Goal: Task Accomplishment & Management: Use online tool/utility

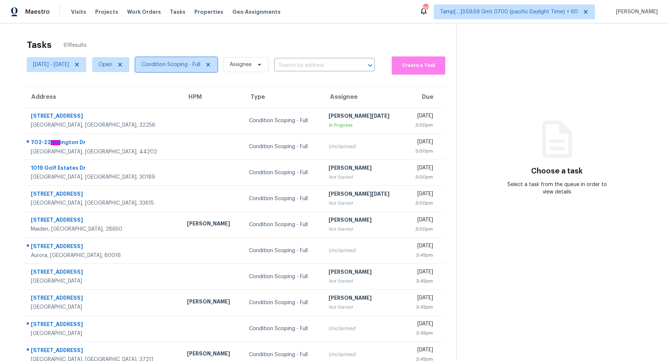
click at [200, 66] on span "Condition Scoping - Full" at bounding box center [171, 64] width 59 height 7
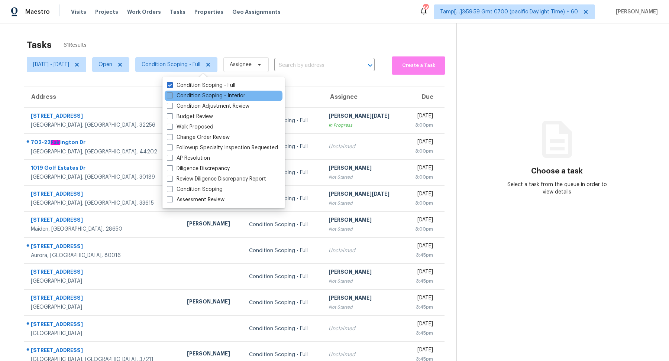
click at [210, 94] on label "Condition Scoping - Interior" at bounding box center [206, 95] width 78 height 7
click at [172, 94] on input "Condition Scoping - Interior" at bounding box center [169, 94] width 5 height 5
checkbox input "true"
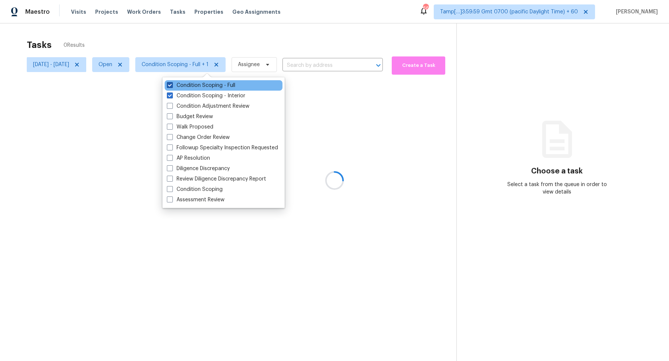
click at [223, 86] on label "Condition Scoping - Full" at bounding box center [201, 85] width 68 height 7
click at [172, 86] on input "Condition Scoping - Full" at bounding box center [169, 84] width 5 height 5
checkbox input "false"
click at [319, 31] on div "Tasks 0 Results Wed, Oct 01 - Wed, Oct 01 Open Condition Scoping - Interior Ass…" at bounding box center [334, 203] width 669 height 361
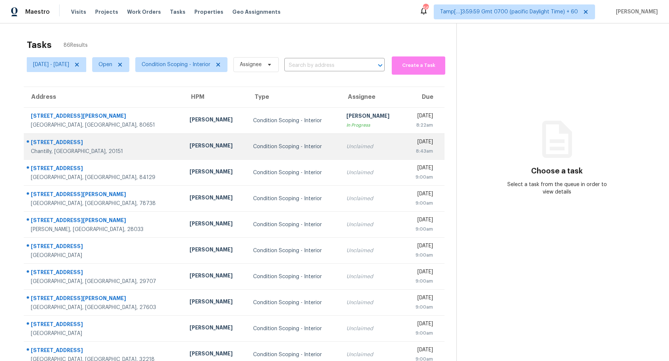
click at [262, 136] on td "Condition Scoping - Interior" at bounding box center [293, 147] width 93 height 26
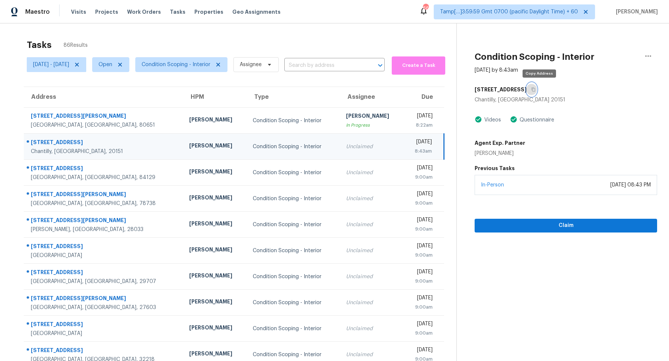
click at [536, 86] on button "button" at bounding box center [531, 89] width 10 height 13
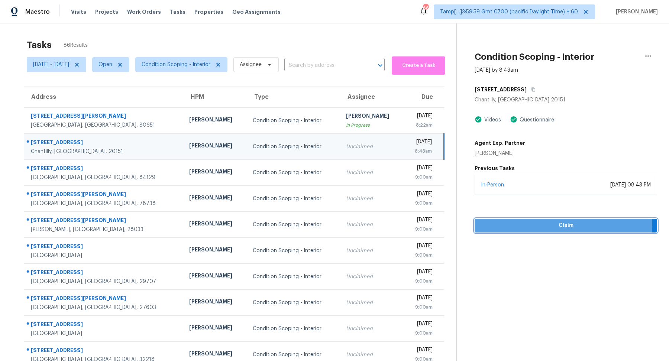
click at [532, 221] on span "Claim" at bounding box center [565, 225] width 171 height 9
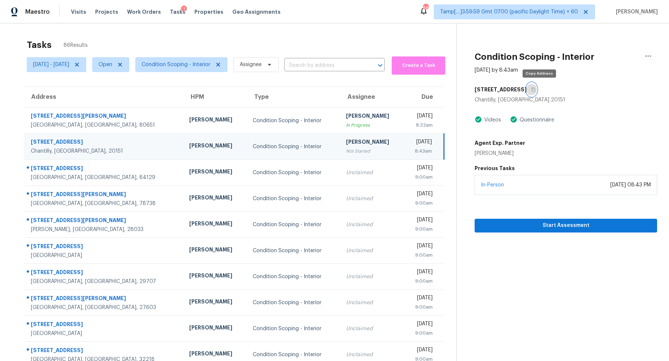
click at [536, 92] on button "button" at bounding box center [531, 89] width 10 height 13
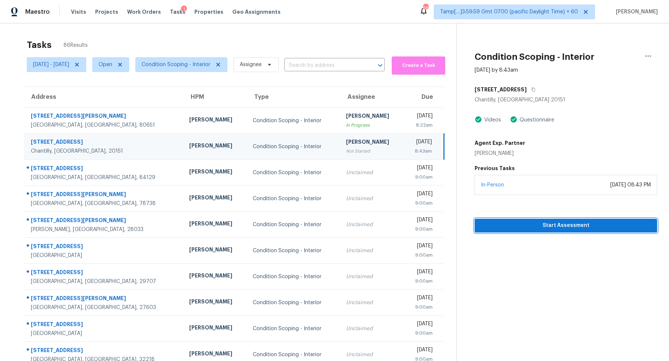
click at [501, 222] on span "Start Assessment" at bounding box center [565, 225] width 171 height 9
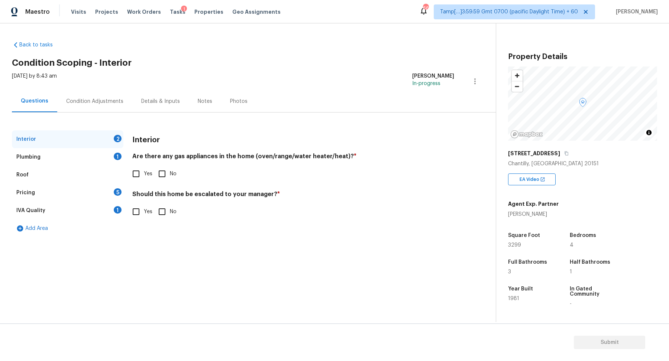
click at [567, 156] on div "13802 Poplar Tree Rd" at bounding box center [582, 153] width 149 height 13
click at [568, 152] on icon "button" at bounding box center [566, 153] width 4 height 4
click at [143, 177] on input "Yes" at bounding box center [136, 174] width 16 height 16
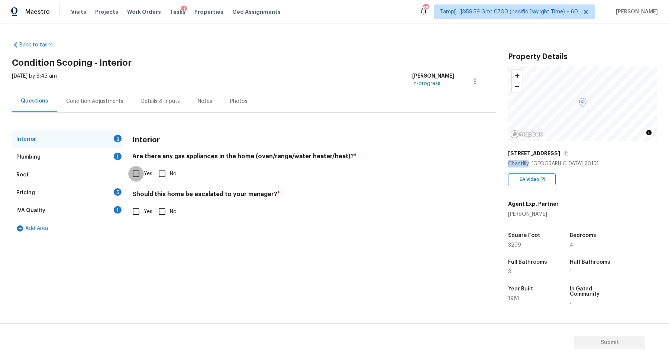
checkbox input "true"
click at [144, 215] on span "Yes" at bounding box center [148, 212] width 9 height 8
click at [144, 215] on input "Yes" at bounding box center [136, 212] width 16 height 16
checkbox input "true"
click at [136, 273] on button "button" at bounding box center [142, 270] width 18 height 29
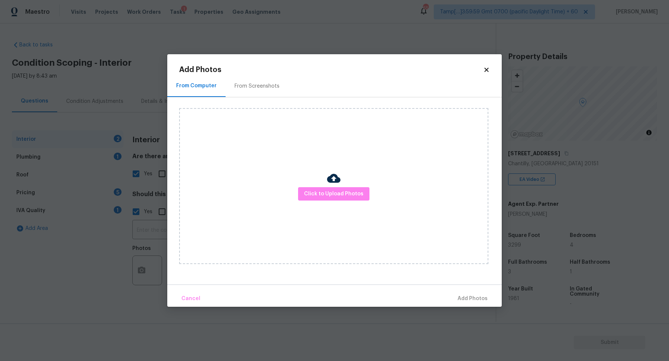
click at [310, 205] on div "Click to Upload Photos" at bounding box center [333, 186] width 309 height 156
click at [324, 188] on button "Click to Upload Photos" at bounding box center [333, 194] width 71 height 14
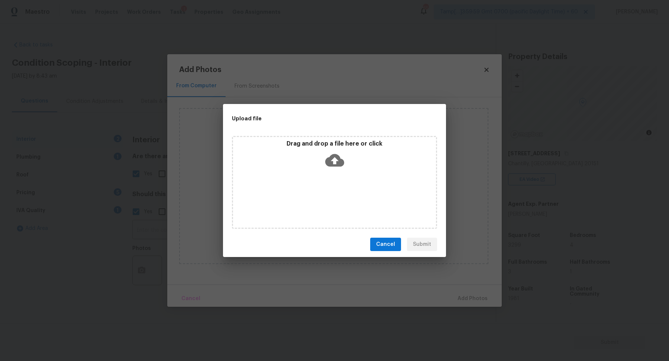
click at [338, 163] on icon at bounding box center [334, 160] width 19 height 13
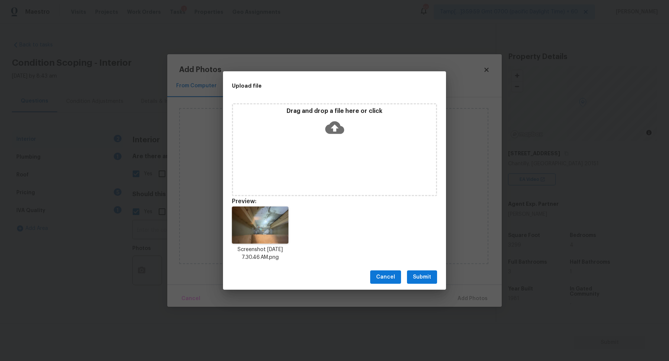
click at [434, 281] on button "Submit" at bounding box center [422, 277] width 30 height 14
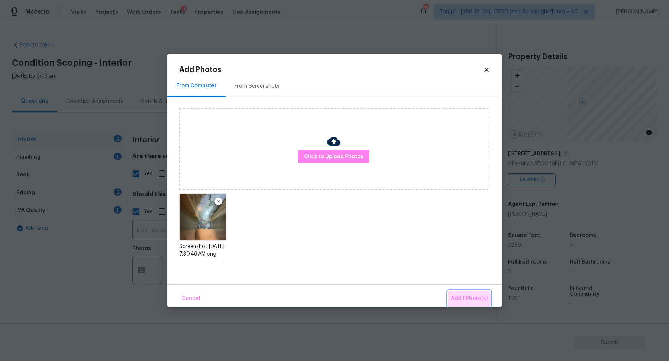
click at [465, 299] on span "Add 1 Photo(s)" at bounding box center [469, 298] width 37 height 9
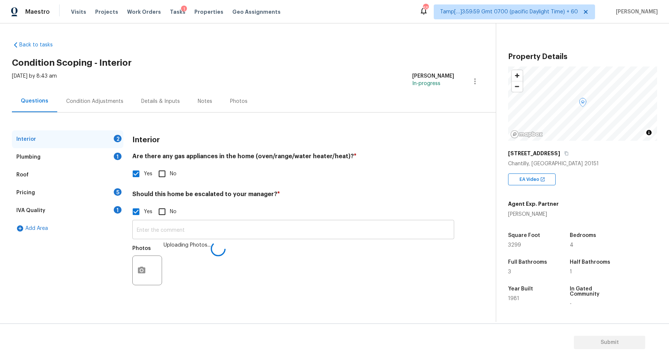
click at [266, 227] on input "text" at bounding box center [293, 230] width 322 height 17
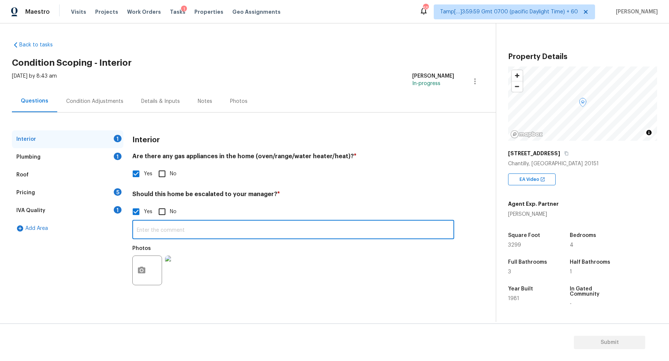
click at [313, 237] on input "text" at bounding box center [293, 230] width 322 height 17
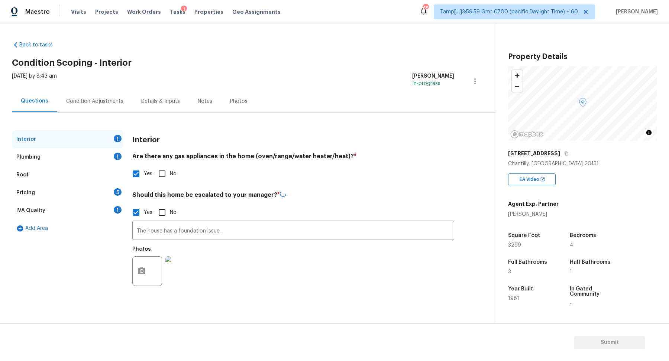
click at [387, 213] on div "Yes No" at bounding box center [293, 213] width 322 height 16
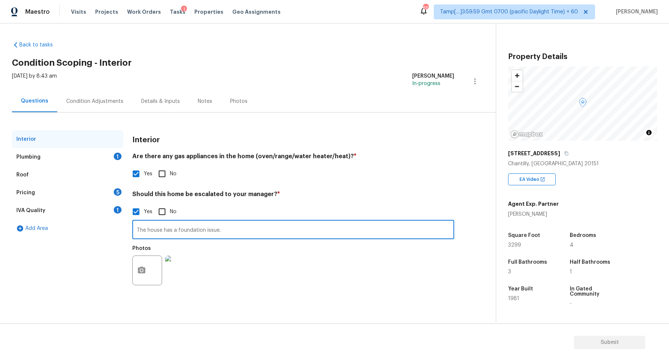
click at [232, 226] on input "The house has a foundation issue." at bounding box center [293, 230] width 322 height 17
click at [252, 236] on input "The house has a foundation issue." at bounding box center [293, 230] width 322 height 17
click at [177, 230] on input "The house has a foundation issue." at bounding box center [293, 230] width 322 height 17
type input "The house has a possible foundation issue."
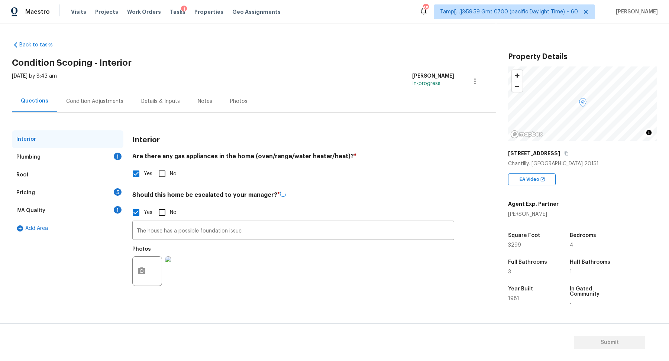
click at [280, 177] on div "Yes No" at bounding box center [293, 174] width 322 height 16
click at [100, 158] on div "Plumbing 1" at bounding box center [67, 157] width 111 height 18
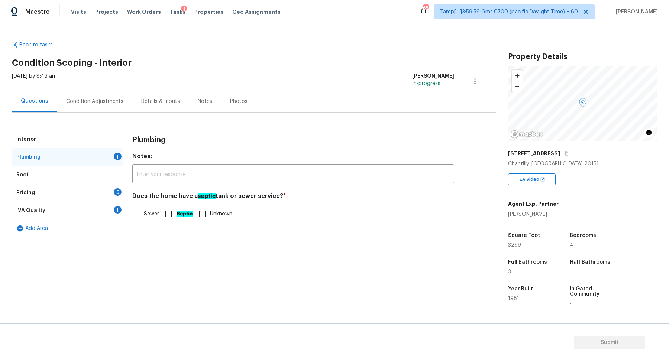
click at [159, 215] on span "Sewer" at bounding box center [151, 214] width 15 height 8
click at [144, 215] on input "Sewer" at bounding box center [136, 214] width 16 height 16
checkbox input "true"
click at [107, 199] on div "Pricing 5" at bounding box center [67, 193] width 111 height 18
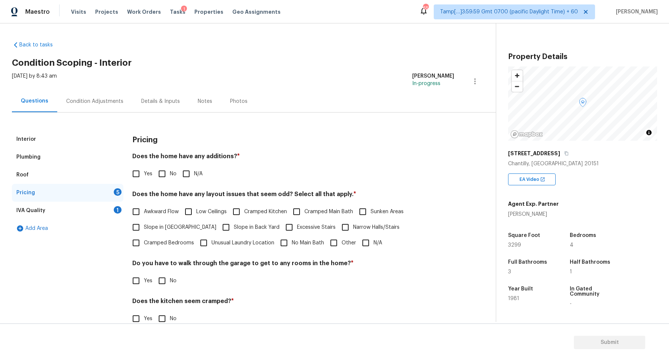
click at [159, 176] on input "No" at bounding box center [162, 174] width 16 height 16
checkbox input "true"
click at [151, 226] on span "Slope in Front Yard" at bounding box center [180, 228] width 72 height 8
click at [144, 226] on input "Slope in Front Yard" at bounding box center [136, 228] width 16 height 16
checkbox input "true"
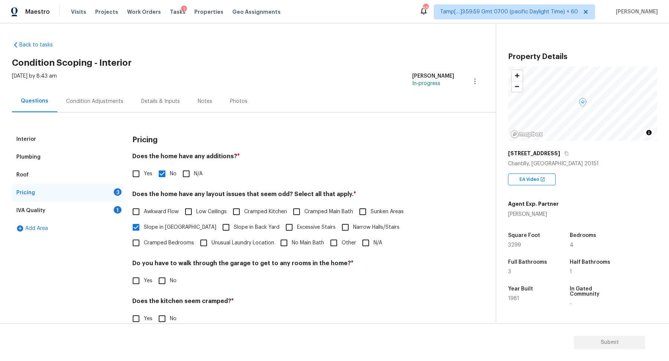
click at [218, 220] on input "Slope in Back Yard" at bounding box center [226, 228] width 16 height 16
checkbox input "true"
click at [163, 278] on input "No" at bounding box center [162, 281] width 16 height 16
checkbox input "true"
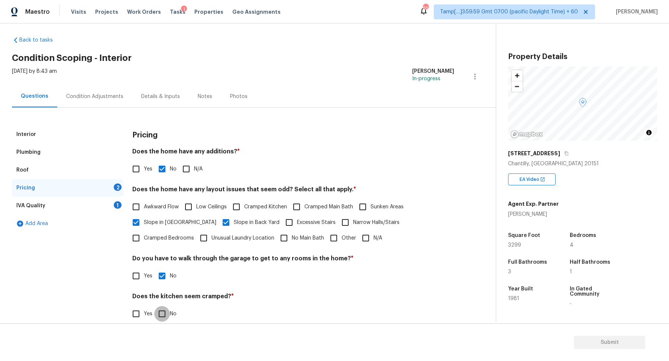
click at [154, 306] on input "No" at bounding box center [162, 314] width 16 height 16
checkbox input "true"
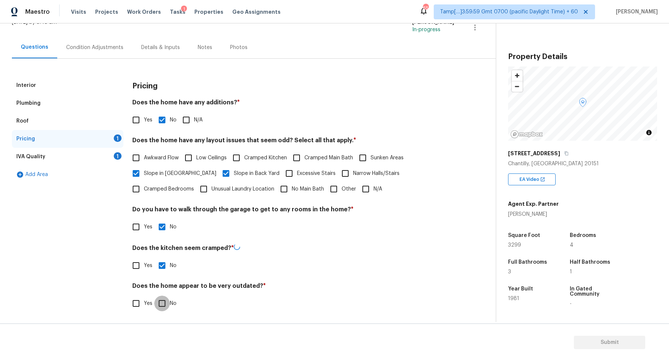
click at [154, 296] on input "No" at bounding box center [162, 304] width 16 height 16
checkbox input "true"
click at [105, 158] on div "IVA Quality 1" at bounding box center [67, 158] width 111 height 18
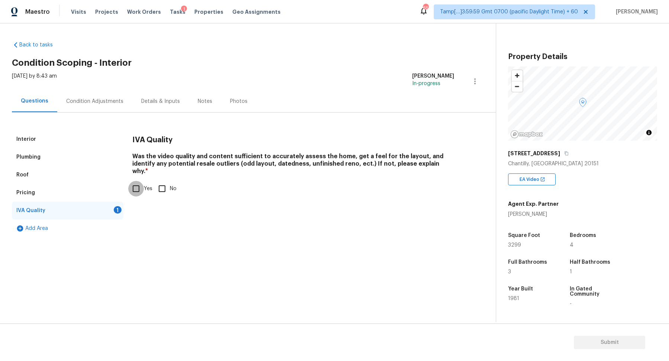
click at [142, 183] on input "Yes" at bounding box center [136, 189] width 16 height 16
checkbox input "true"
click at [43, 141] on div "Interior" at bounding box center [67, 139] width 111 height 18
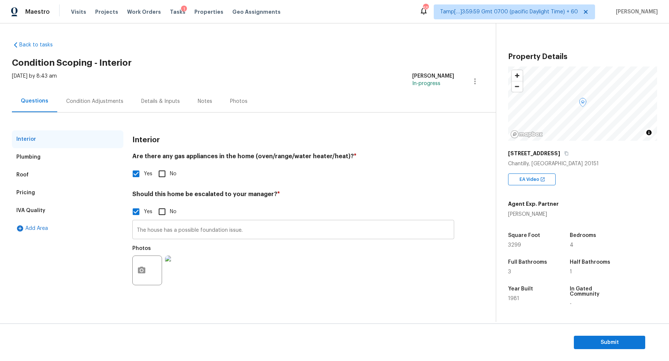
click at [251, 232] on input "The house has a possible foundation issue." at bounding box center [293, 230] width 322 height 17
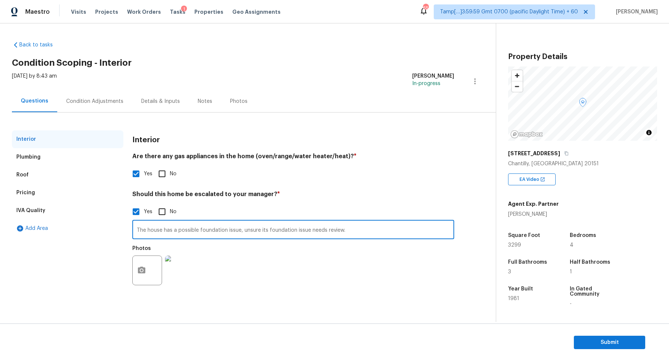
type input "The house has a possible foundation issue, unsure its foundation issue needs re…"
click at [294, 179] on div "Yes No" at bounding box center [293, 174] width 322 height 16
drag, startPoint x: 147, startPoint y: 230, endPoint x: 348, endPoint y: 230, distance: 200.6
click at [348, 230] on input "The house has a possible foundation issue, unsure its foundation issue needs re…" at bounding box center [293, 230] width 322 height 17
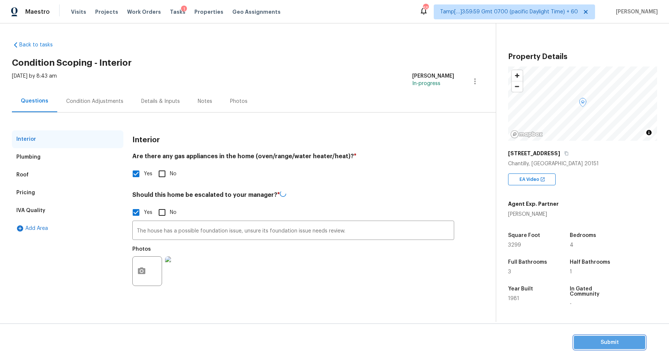
click at [588, 344] on span "Submit" at bounding box center [609, 342] width 59 height 9
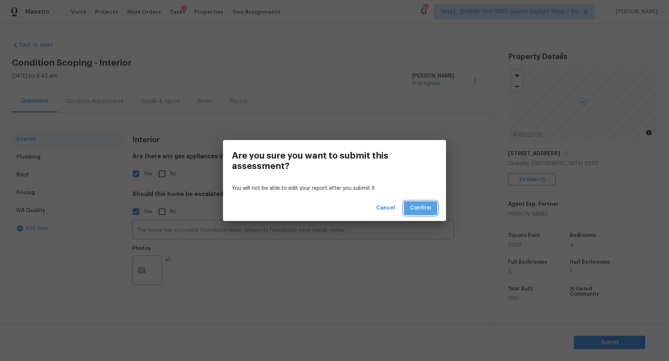
click at [410, 208] on button "Confirm" at bounding box center [420, 208] width 33 height 14
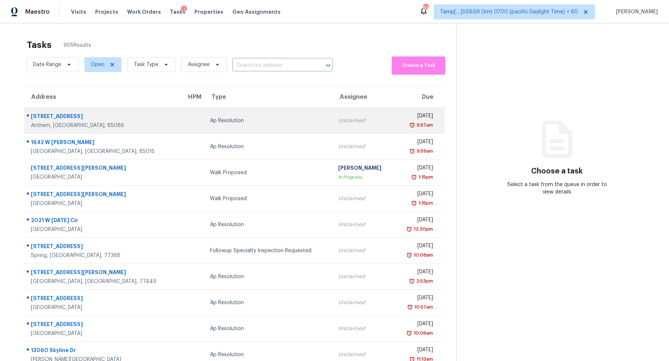
scroll to position [26, 0]
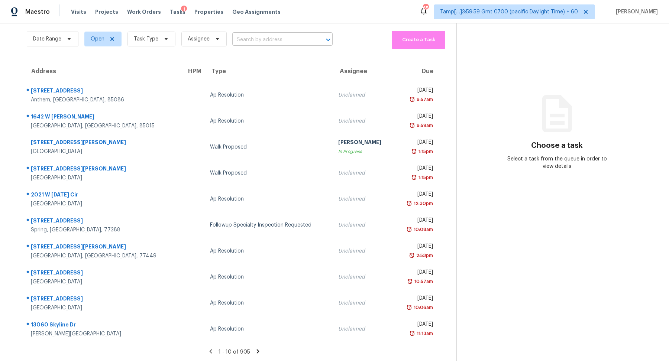
click at [261, 38] on input "text" at bounding box center [272, 40] width 80 height 12
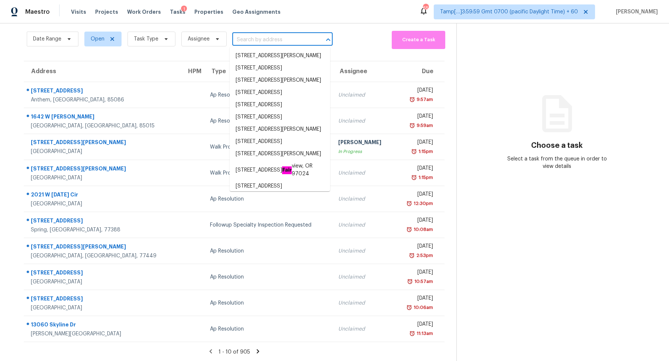
paste input "1334 Ambercrest Way Austell, GA, 30168"
type input "1334 Ambercrest Way Austell, GA, 30168"
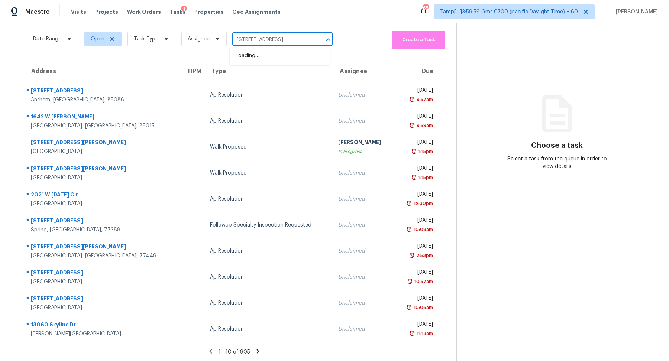
scroll to position [0, 23]
click at [263, 57] on li "1334 Ambercrest Way, Austell, GA 30168" at bounding box center [280, 56] width 100 height 12
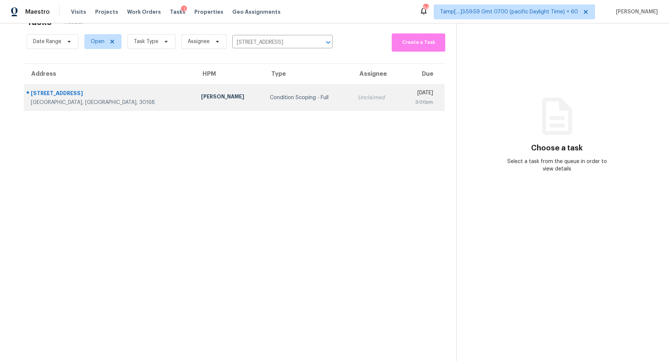
click at [264, 91] on td "Condition Scoping - Full" at bounding box center [308, 98] width 88 height 26
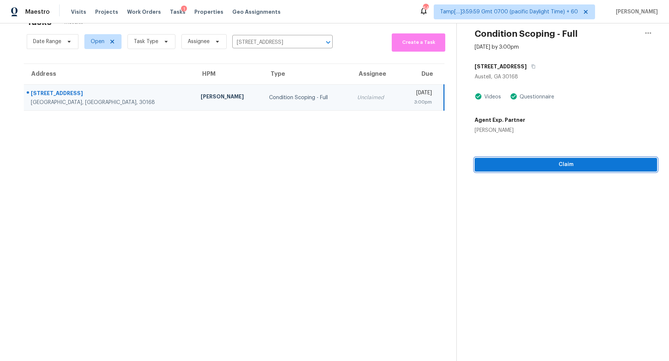
click at [548, 169] on button "Claim" at bounding box center [565, 165] width 182 height 14
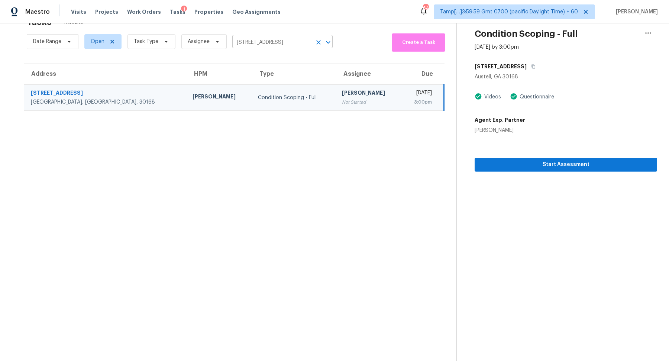
click at [276, 44] on input "1334 Ambercrest Way, Austell, GA 30168" at bounding box center [272, 43] width 80 height 12
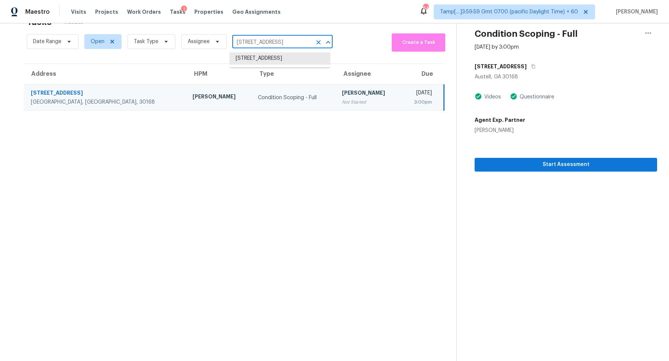
click at [276, 44] on input "1334 Ambercrest Way, Austell, GA 30168" at bounding box center [272, 43] width 80 height 12
paste input "9925 Ploughshores Ln, Pflugerville, TX 78660"
type input "[STREET_ADDRESS]"
click at [253, 62] on li "[STREET_ADDRESS]" at bounding box center [280, 58] width 100 height 12
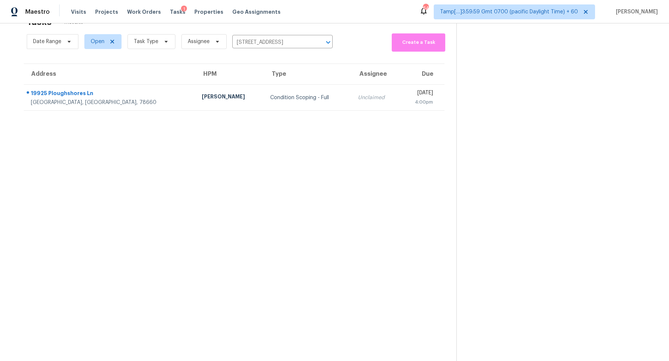
click at [264, 90] on td "Condition Scoping - Full" at bounding box center [308, 98] width 88 height 26
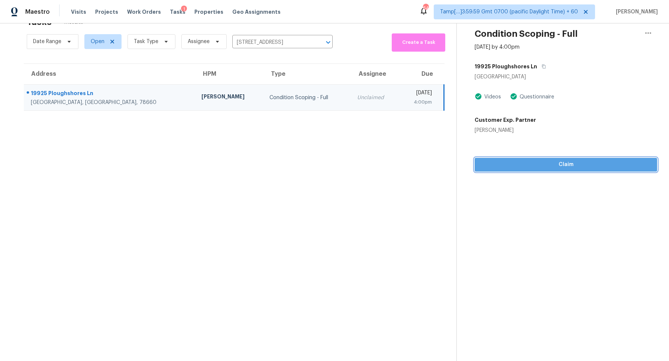
click at [555, 169] on button "Claim" at bounding box center [565, 165] width 182 height 14
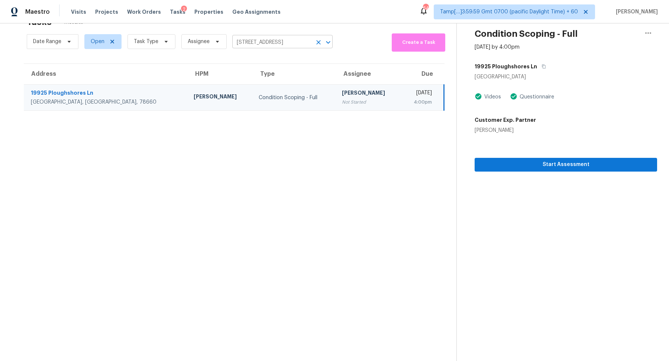
click at [276, 40] on input "[STREET_ADDRESS]" at bounding box center [272, 43] width 80 height 12
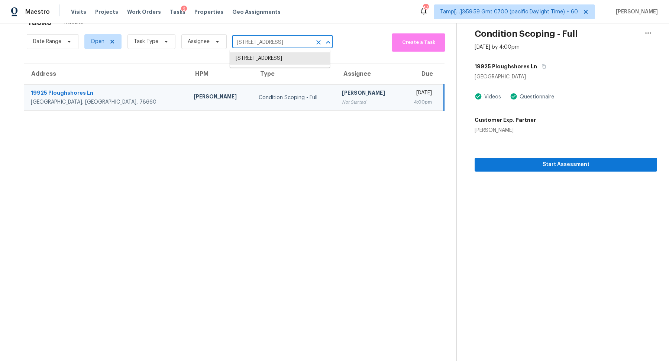
paste input "9044 N 47th Ct, Glendale, AZ 85302"
type input "[STREET_ADDRESS]"
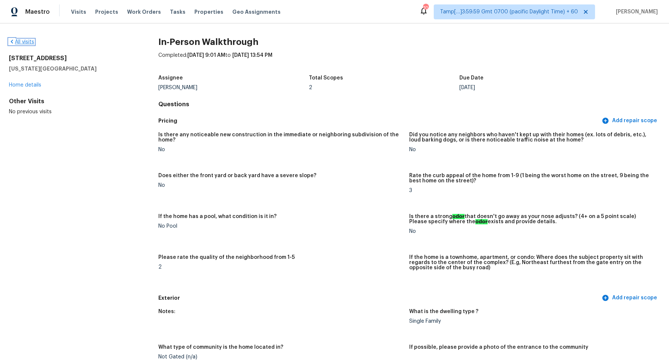
click at [20, 43] on link "All visits" at bounding box center [21, 41] width 25 height 5
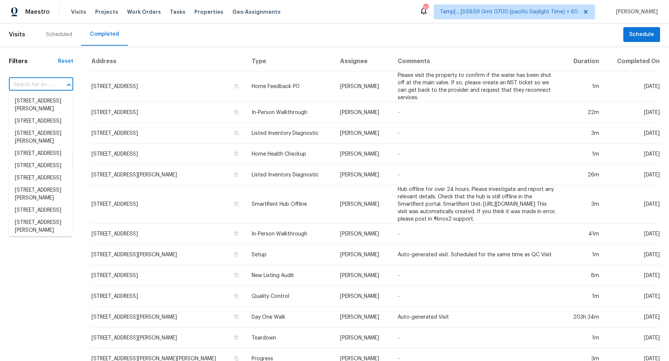
click at [43, 82] on input "text" at bounding box center [30, 85] width 43 height 12
paste input "13802 Poplar Tree Rd, Chantilly, VA 20151"
type input "13802 Poplar Tree Rd, Chantilly, VA 20151"
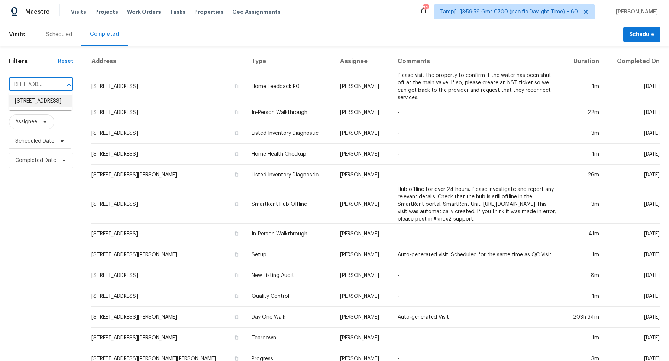
click at [43, 107] on li "13802 Poplar Tree Rd, Chantilly, VA 20151" at bounding box center [40, 101] width 63 height 12
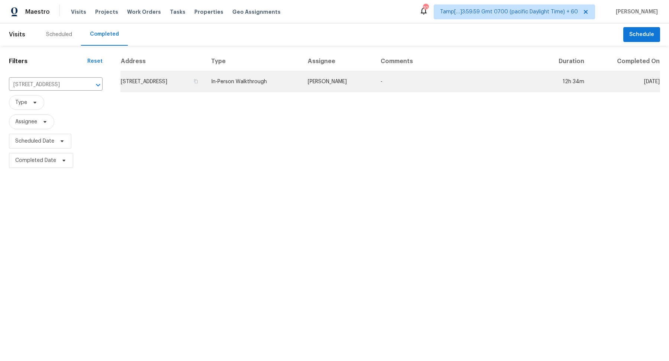
click at [179, 82] on td "13802 Poplar Tree Rd, Chantilly, VA 20151" at bounding box center [162, 81] width 85 height 21
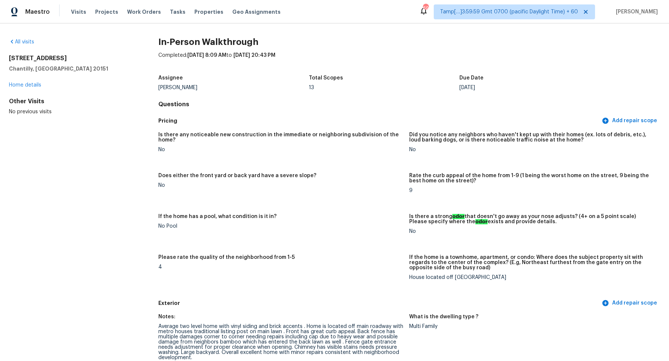
click at [377, 53] on div "Completed: 9/30/2025, 8:09 AM to 9/30/2025, 20:43 PM" at bounding box center [409, 61] width 502 height 19
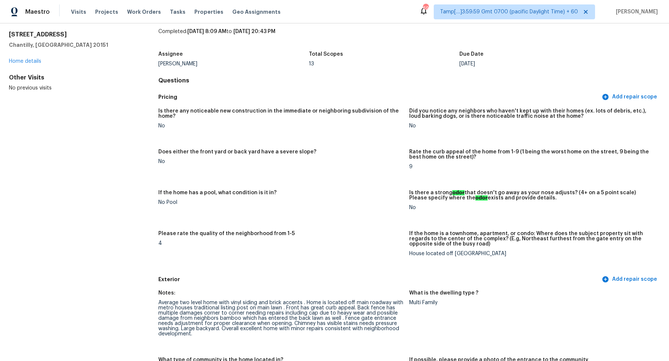
scroll to position [1176, 0]
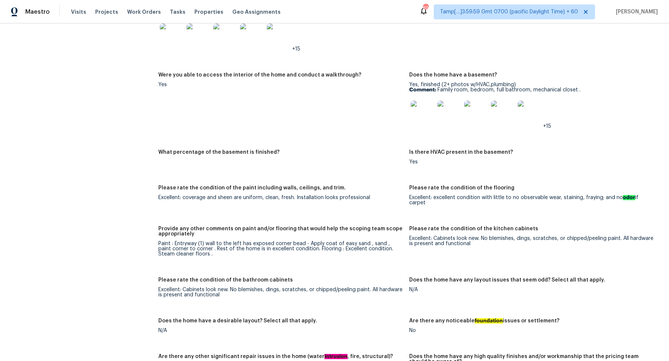
click at [421, 108] on img at bounding box center [423, 113] width 24 height 24
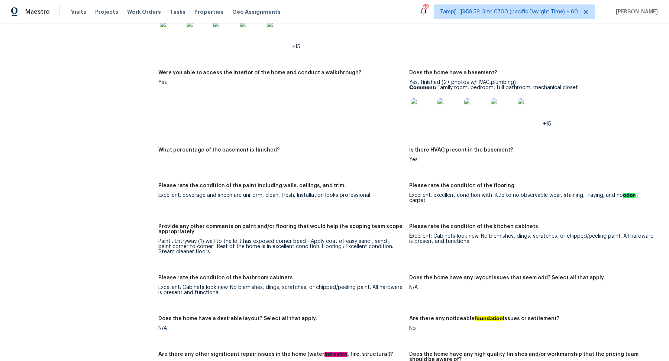
click at [428, 106] on img at bounding box center [423, 110] width 24 height 24
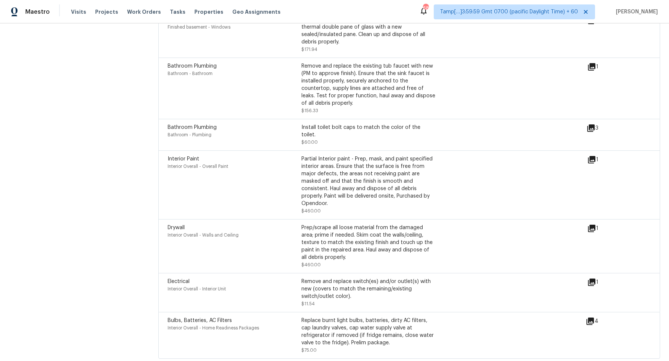
scroll to position [2404, 0]
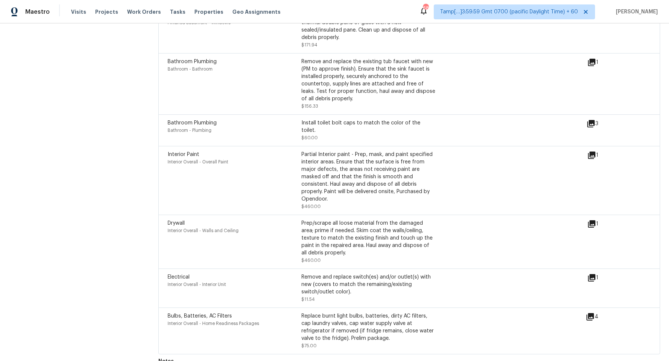
click at [593, 152] on icon at bounding box center [591, 155] width 7 height 7
click at [594, 119] on icon at bounding box center [590, 123] width 9 height 9
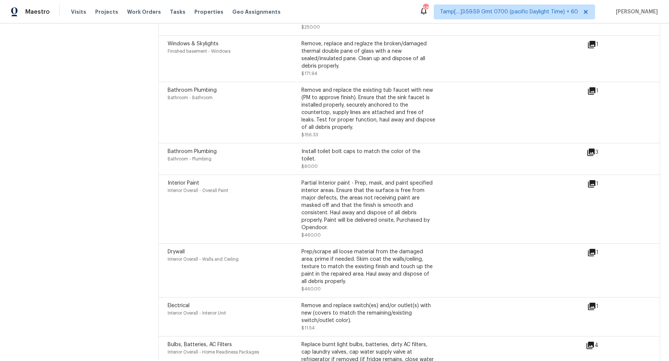
scroll to position [2355, 0]
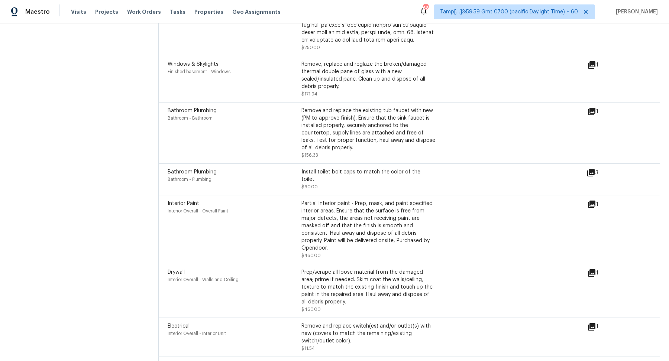
click at [588, 107] on icon at bounding box center [591, 111] width 9 height 9
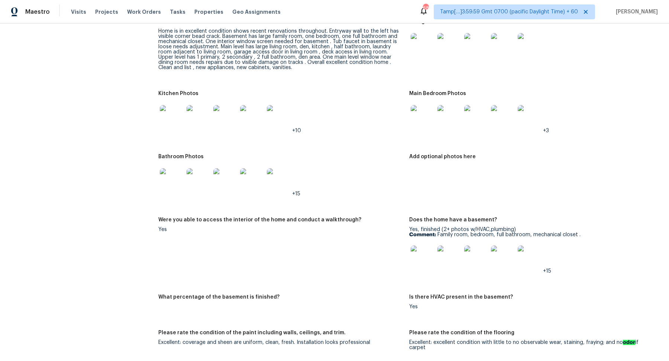
scroll to position [886, 0]
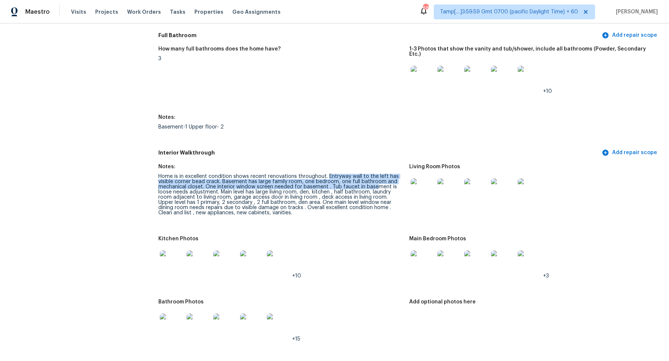
drag, startPoint x: 328, startPoint y: 171, endPoint x: 374, endPoint y: 182, distance: 47.5
click at [374, 182] on div "Home is in excellent condition shows recent renovations throughout. Entryway wa…" at bounding box center [280, 195] width 245 height 42
click at [339, 189] on div "Home is in excellent condition shows recent renovations throughout. Entryway wa…" at bounding box center [280, 195] width 245 height 42
drag, startPoint x: 225, startPoint y: 176, endPoint x: 324, endPoint y: 181, distance: 98.2
click at [324, 181] on div "Home is in excellent condition shows recent renovations throughout. Entryway wa…" at bounding box center [280, 195] width 245 height 42
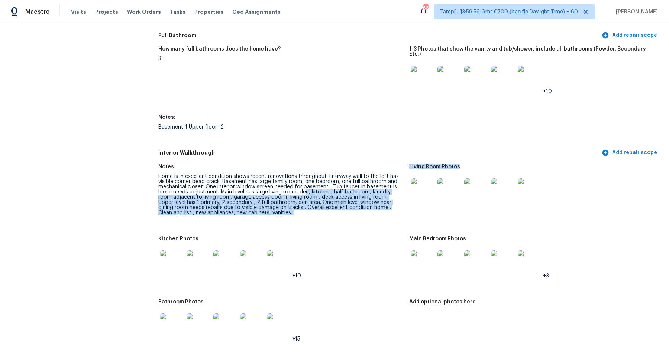
drag, startPoint x: 305, startPoint y: 189, endPoint x: 415, endPoint y: 207, distance: 111.4
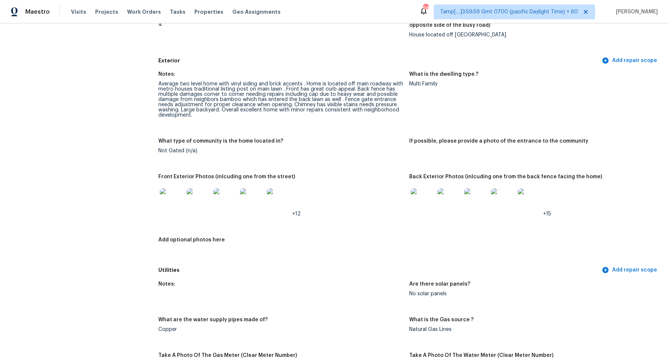
scroll to position [257, 0]
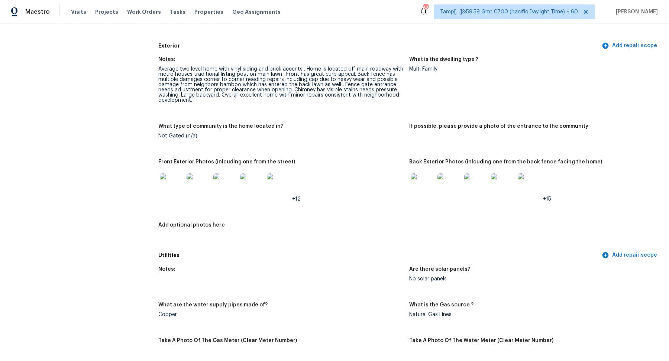
click at [168, 187] on img at bounding box center [172, 185] width 24 height 24
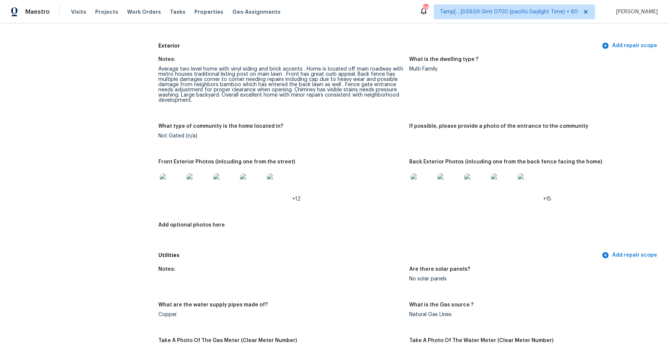
click at [422, 191] on img at bounding box center [423, 185] width 24 height 24
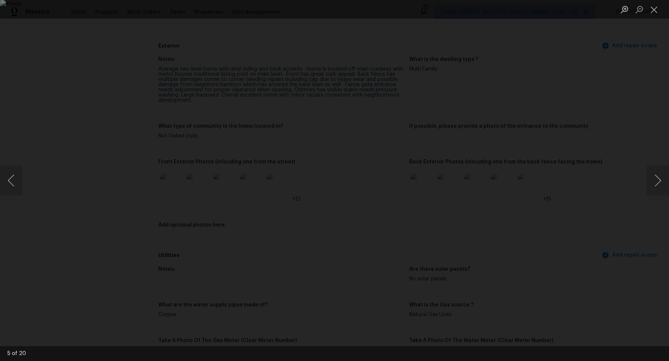
click at [556, 208] on div "Lightbox" at bounding box center [334, 180] width 669 height 361
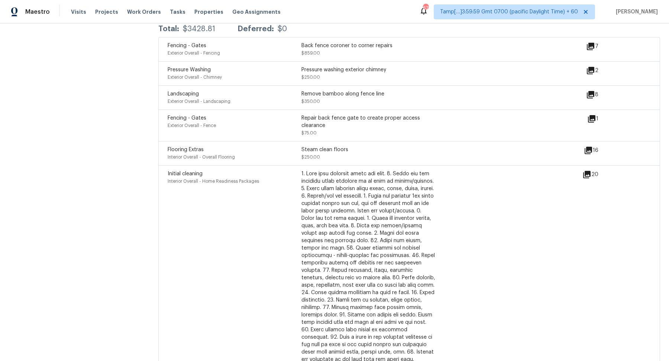
scroll to position [1924, 0]
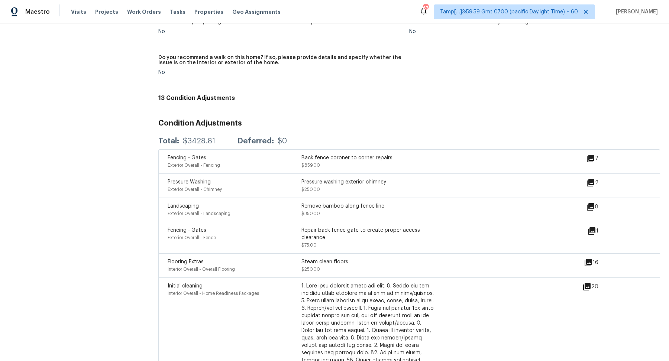
click at [195, 137] on div "$3428.81" at bounding box center [199, 140] width 32 height 7
copy div "$3428.81"
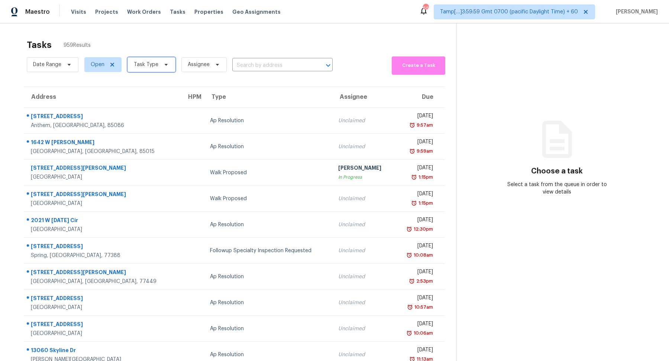
click at [143, 58] on span "Task Type" at bounding box center [151, 64] width 48 height 15
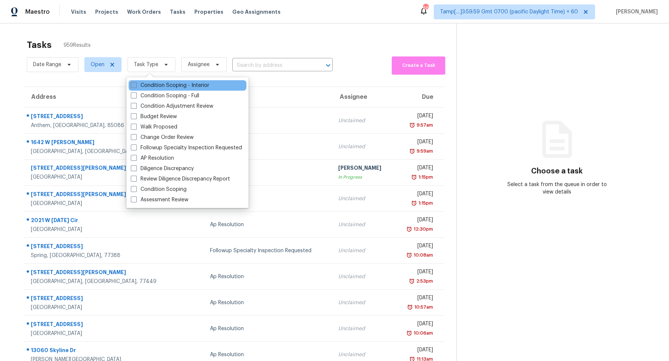
click at [153, 83] on label "Condition Scoping - Interior" at bounding box center [170, 85] width 78 height 7
click at [136, 83] on input "Condition Scoping - Interior" at bounding box center [133, 84] width 5 height 5
checkbox input "true"
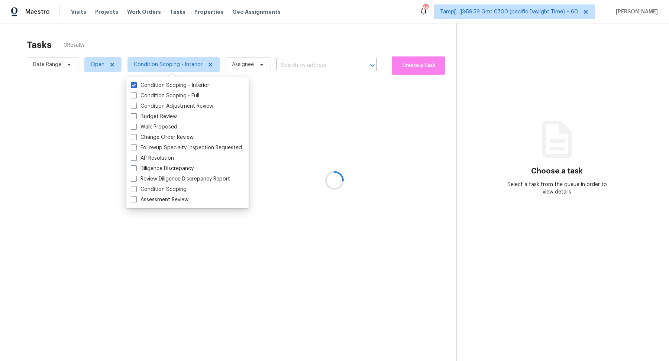
click at [216, 50] on div at bounding box center [334, 180] width 669 height 361
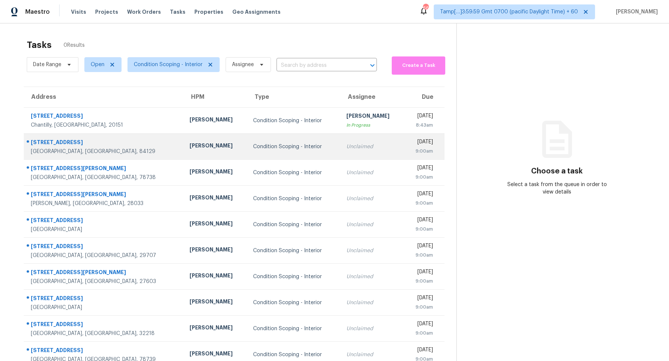
click at [340, 144] on td "Unclaimed" at bounding box center [372, 147] width 64 height 26
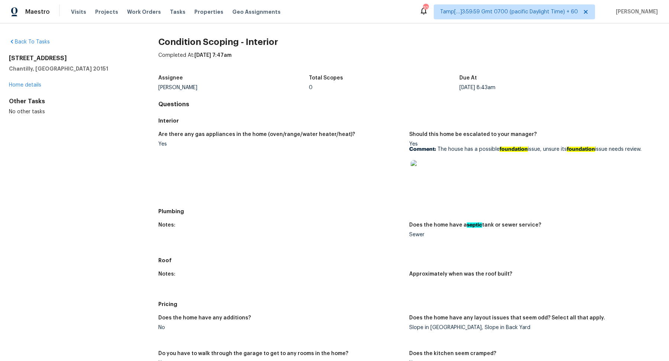
scroll to position [181, 0]
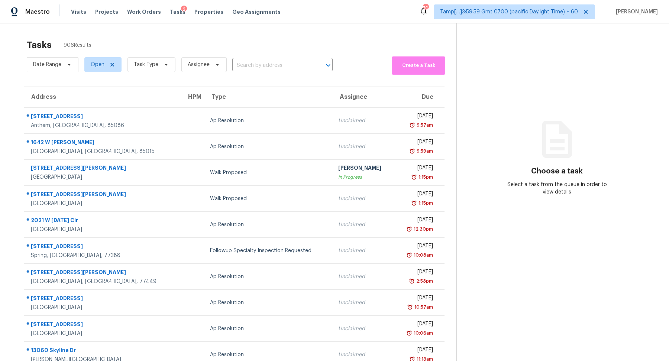
click at [272, 77] on section "Tasks 906 Results Date Range Open Task Type Assignee ​ Create a Task Address HP…" at bounding box center [234, 211] width 444 height 352
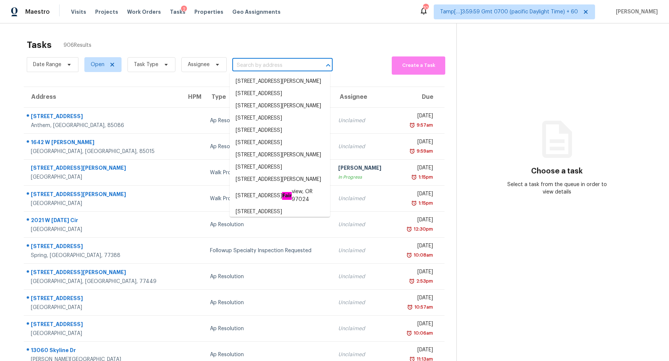
click at [280, 68] on input "text" at bounding box center [272, 66] width 80 height 12
paste input "[STREET_ADDRESS]"
type input "[STREET_ADDRESS]"
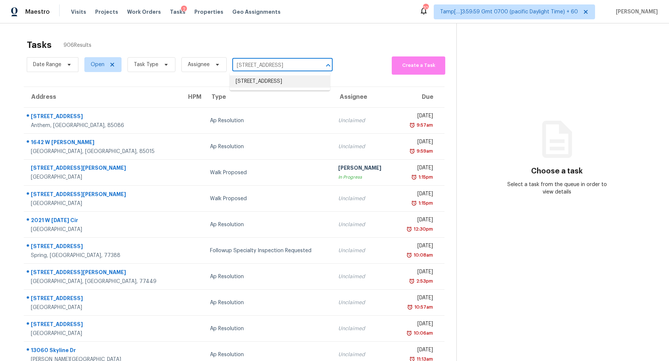
click at [255, 85] on li "[STREET_ADDRESS]" at bounding box center [280, 81] width 100 height 12
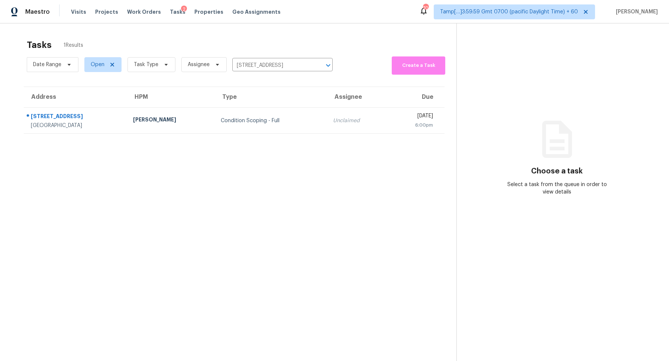
click at [333, 117] on div "Unclaimed" at bounding box center [357, 120] width 49 height 7
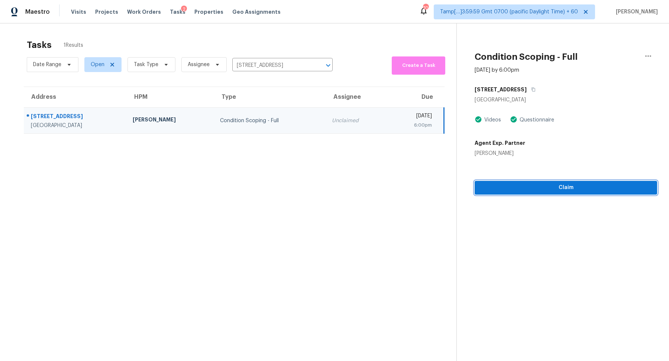
click at [539, 186] on span "Claim" at bounding box center [565, 187] width 171 height 9
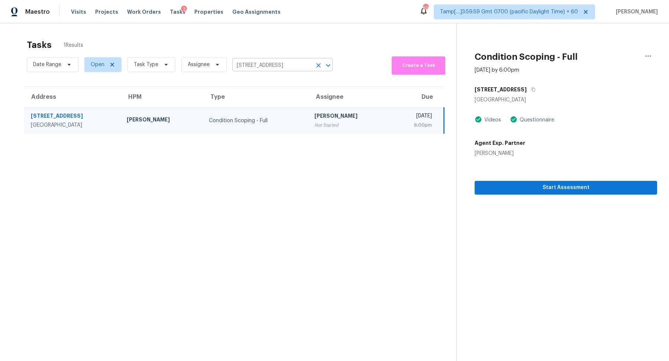
click at [251, 65] on input "[STREET_ADDRESS]" at bounding box center [272, 66] width 80 height 12
paste input "[STREET_ADDRESS]"
type input "[STREET_ADDRESS]"
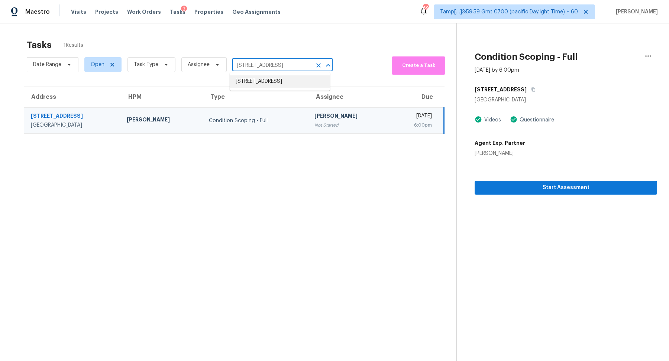
click at [270, 78] on li "[STREET_ADDRESS]" at bounding box center [280, 81] width 100 height 12
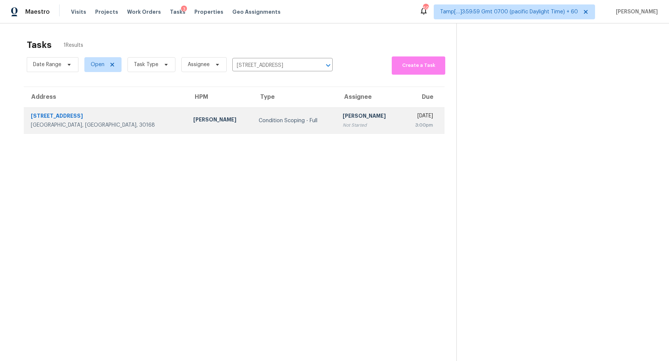
click at [343, 119] on div "[PERSON_NAME]" at bounding box center [369, 116] width 53 height 9
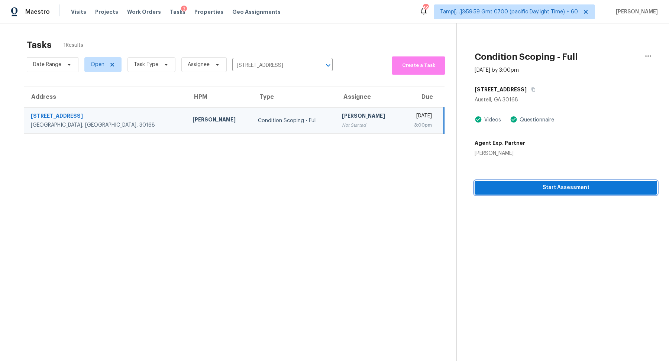
click at [519, 192] on span "Start Assessment" at bounding box center [565, 187] width 171 height 9
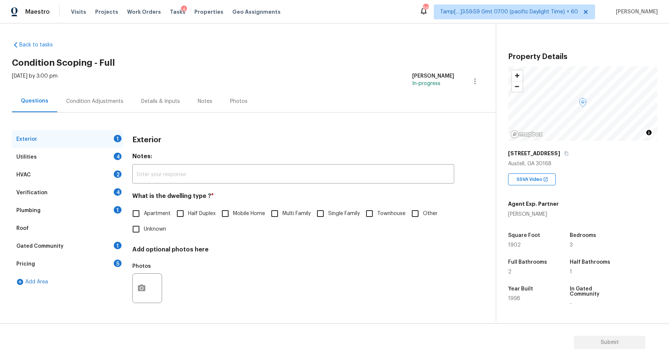
click at [321, 207] on input "Single Family" at bounding box center [320, 214] width 16 height 16
checkbox input "true"
click at [103, 157] on div "Utilities 4" at bounding box center [67, 157] width 111 height 18
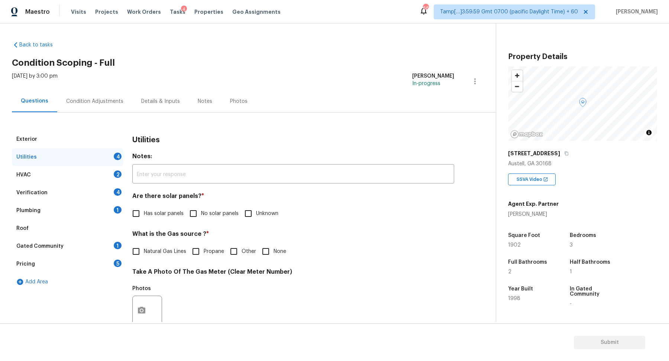
click at [191, 215] on input "No solar panels" at bounding box center [193, 214] width 16 height 16
checkbox input "true"
click at [164, 253] on span "Natural Gas Lines" at bounding box center [165, 252] width 42 height 8
click at [144, 253] on input "Natural Gas Lines" at bounding box center [136, 252] width 16 height 16
checkbox input "true"
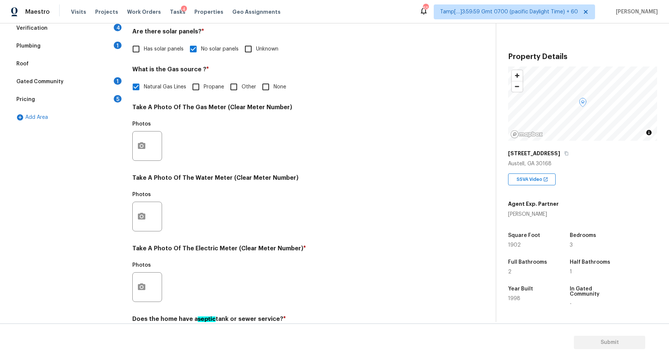
scroll to position [198, 0]
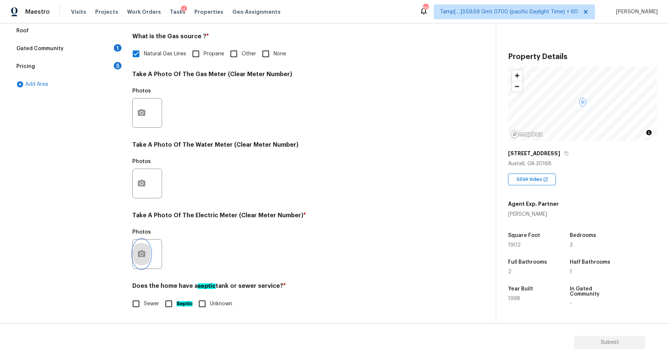
click at [147, 258] on button "button" at bounding box center [142, 254] width 18 height 29
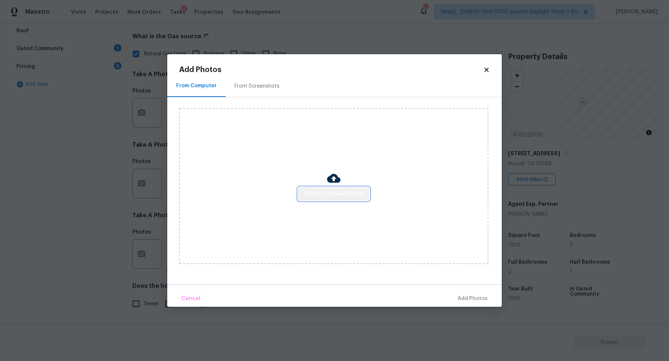
click at [344, 199] on button "Click to Upload Photos" at bounding box center [333, 194] width 71 height 14
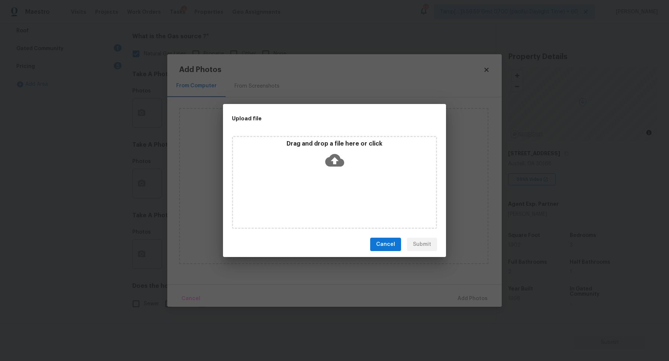
click at [346, 168] on div "Drag and drop a file here or click" at bounding box center [334, 156] width 203 height 32
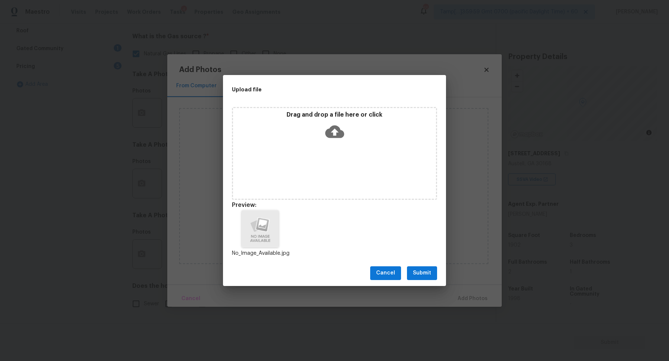
click at [412, 274] on button "Submit" at bounding box center [422, 273] width 30 height 14
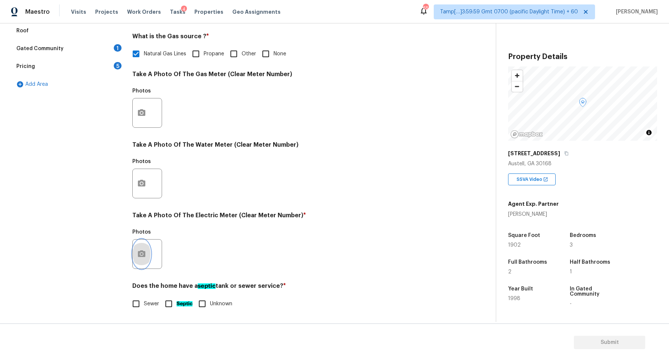
click at [143, 254] on icon "button" at bounding box center [141, 253] width 7 height 7
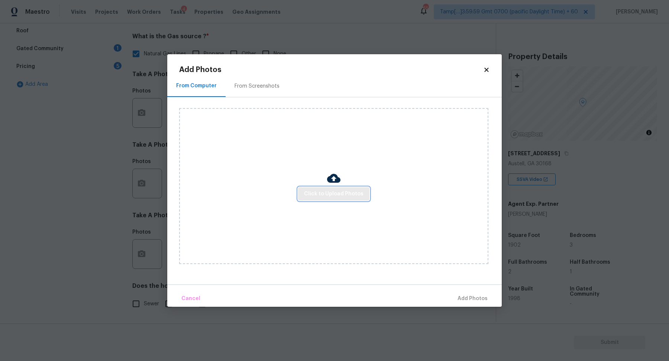
click at [325, 197] on span "Click to Upload Photos" at bounding box center [333, 193] width 59 height 9
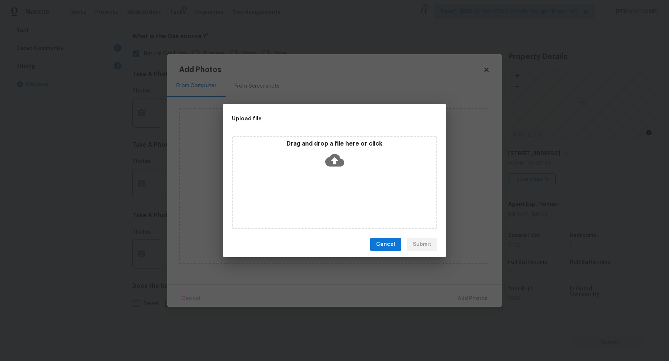
click at [341, 173] on div "Drag and drop a file here or click" at bounding box center [334, 182] width 205 height 93
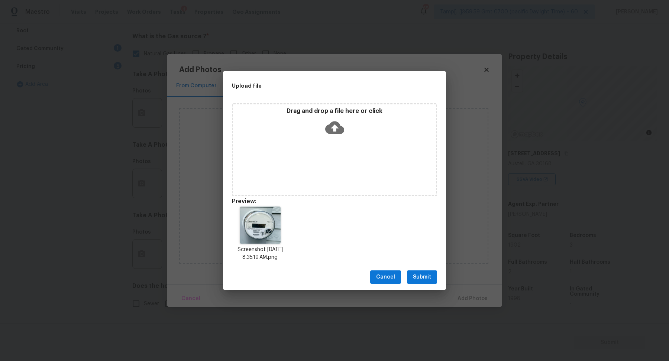
click at [419, 277] on span "Submit" at bounding box center [422, 277] width 18 height 9
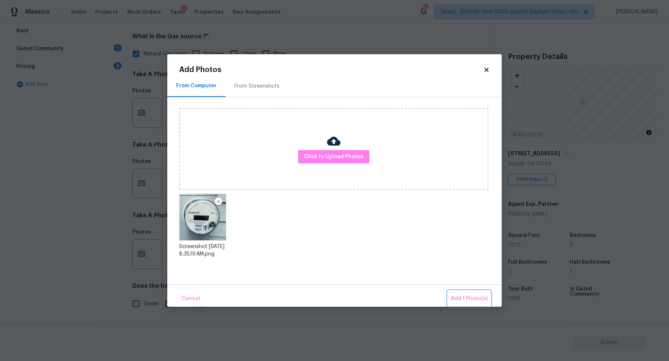
click at [470, 298] on span "Add 1 Photo(s)" at bounding box center [469, 298] width 37 height 9
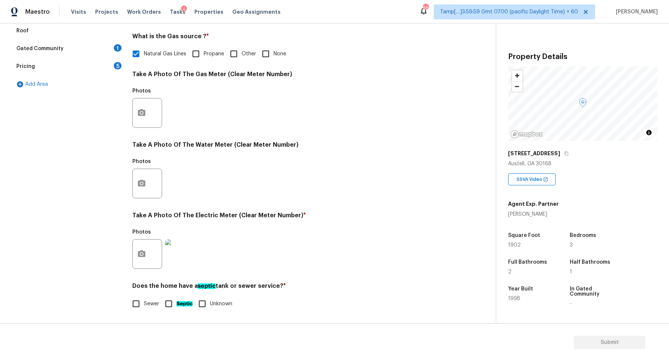
click at [147, 302] on span "Sewer" at bounding box center [151, 304] width 15 height 8
click at [144, 302] on input "Sewer" at bounding box center [136, 304] width 16 height 16
checkbox input "true"
click at [176, 301] on input "Septic" at bounding box center [169, 304] width 16 height 16
checkbox input "true"
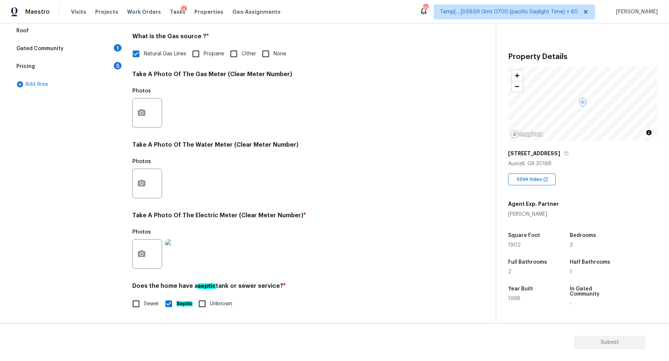
click at [143, 301] on input "Sewer" at bounding box center [136, 304] width 16 height 16
checkbox input "true"
checkbox input "false"
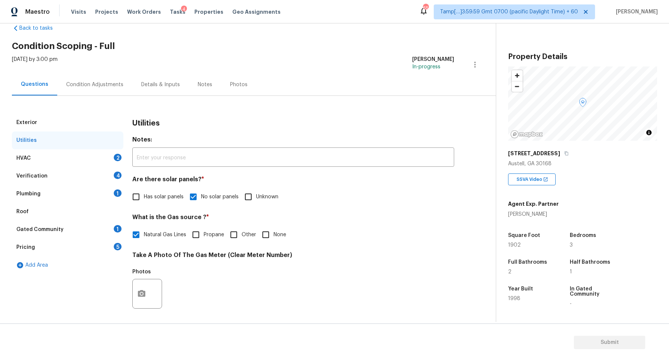
click at [81, 171] on div "Verification 4" at bounding box center [67, 176] width 111 height 18
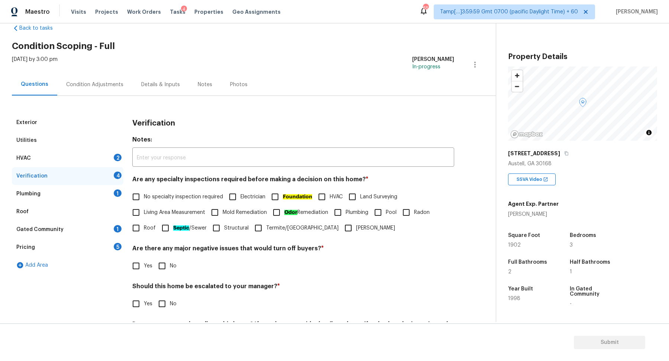
click at [109, 153] on div "HVAC 2" at bounding box center [67, 158] width 111 height 18
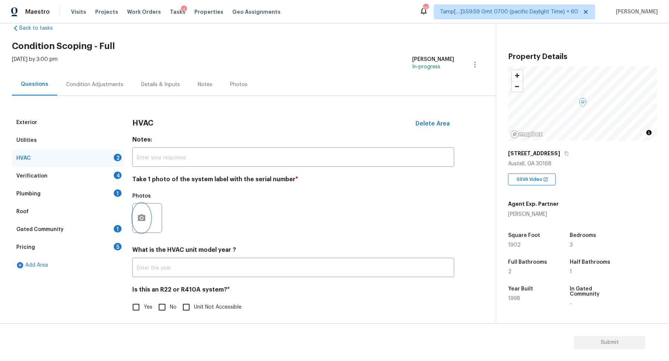
click at [139, 228] on button "button" at bounding box center [142, 218] width 18 height 29
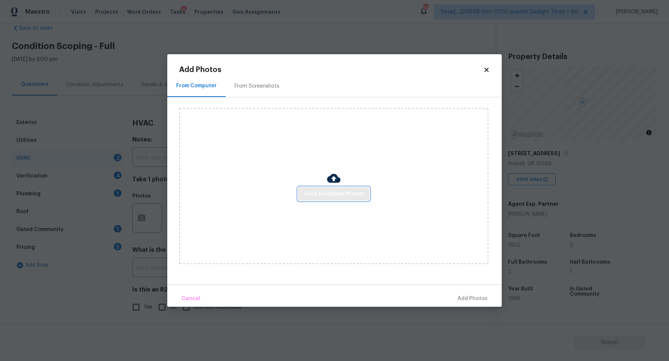
click at [311, 191] on span "Click to Upload Photos" at bounding box center [333, 193] width 59 height 9
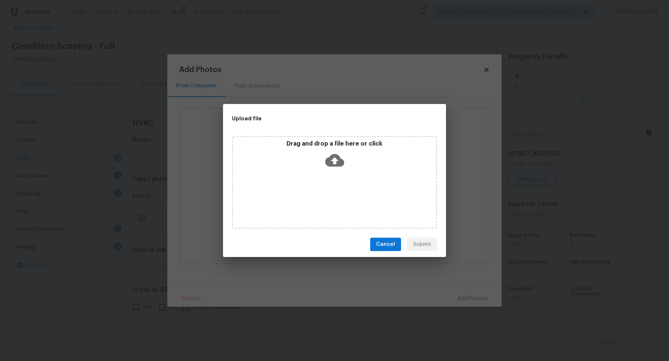
click at [338, 168] on icon at bounding box center [334, 160] width 19 height 19
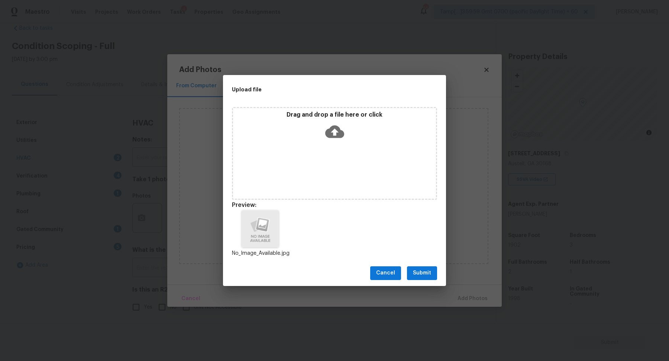
click at [426, 279] on button "Submit" at bounding box center [422, 273] width 30 height 14
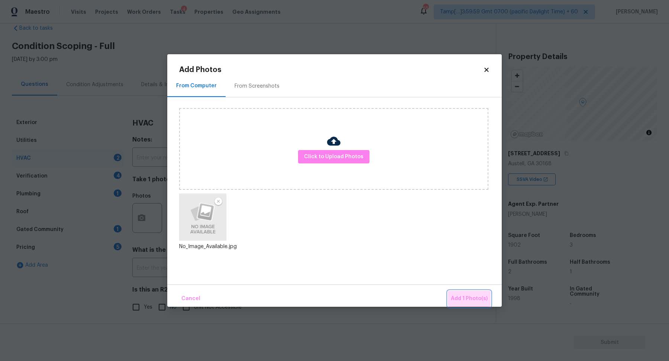
click at [473, 301] on span "Add 1 Photo(s)" at bounding box center [469, 298] width 37 height 9
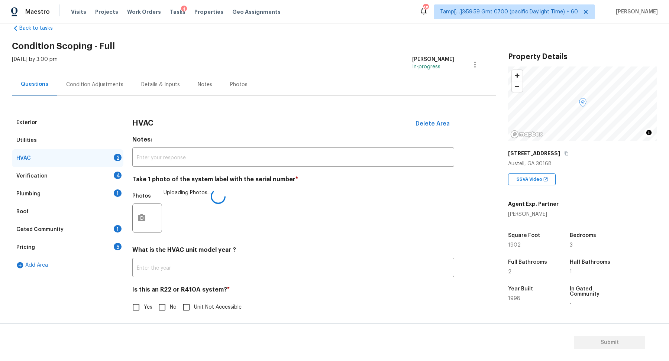
click at [170, 306] on span "No" at bounding box center [173, 308] width 7 height 8
click at [170, 306] on input "No" at bounding box center [162, 307] width 16 height 16
checkbox input "true"
click at [104, 184] on div "Verification 4" at bounding box center [67, 176] width 111 height 18
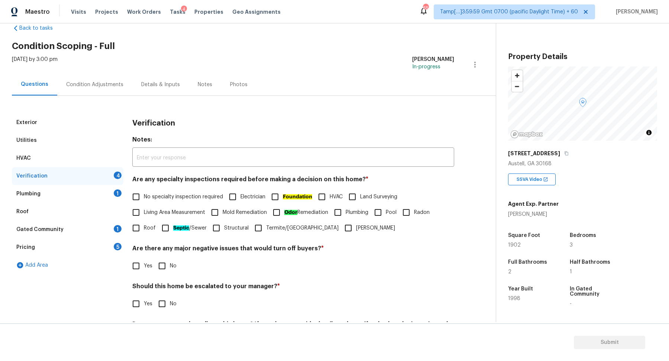
click at [154, 197] on span "No specialty inspection required" at bounding box center [183, 197] width 79 height 8
click at [144, 197] on input "No specialty inspection required" at bounding box center [136, 197] width 16 height 16
checkbox input "true"
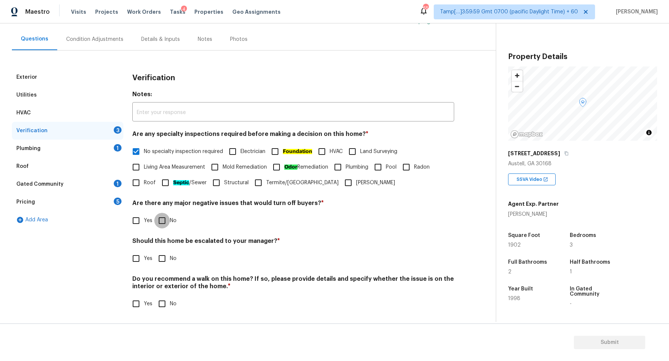
click at [160, 221] on input "No" at bounding box center [162, 221] width 16 height 16
checkbox input "true"
click at [133, 257] on input "Yes" at bounding box center [136, 259] width 16 height 16
checkbox input "true"
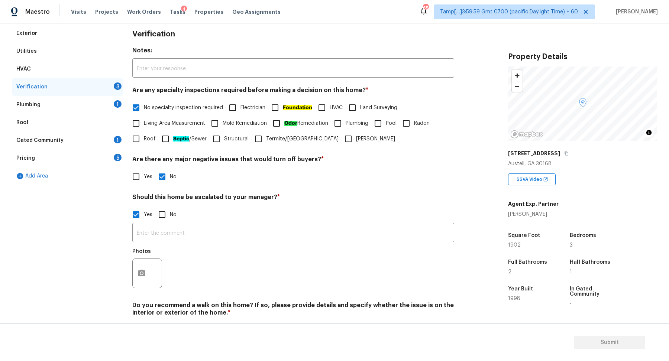
scroll to position [132, 0]
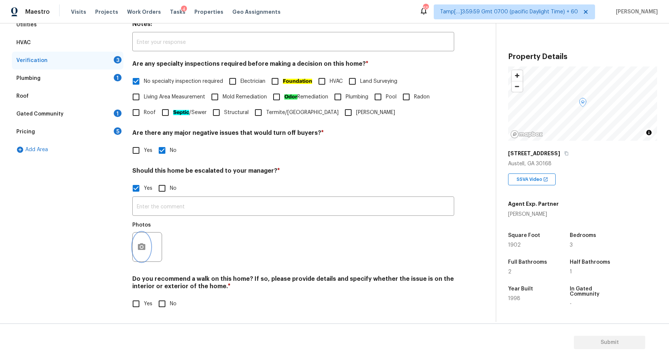
click at [141, 243] on icon "button" at bounding box center [141, 246] width 7 height 7
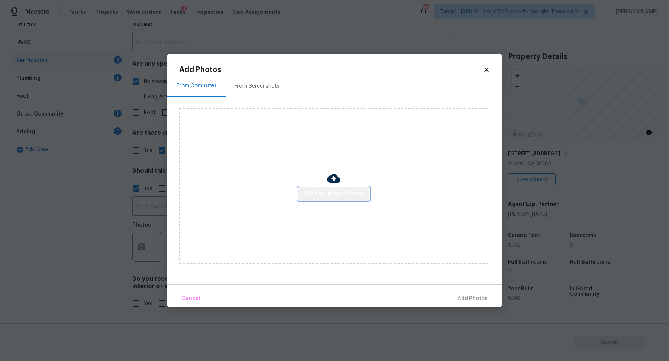
click at [357, 196] on span "Click to Upload Photos" at bounding box center [333, 193] width 59 height 9
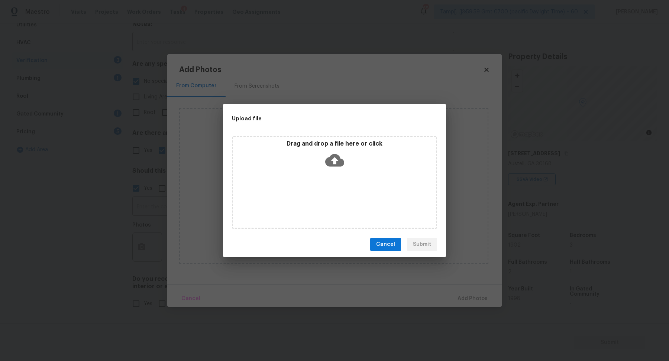
click at [346, 168] on div "Drag and drop a file here or click" at bounding box center [334, 156] width 203 height 32
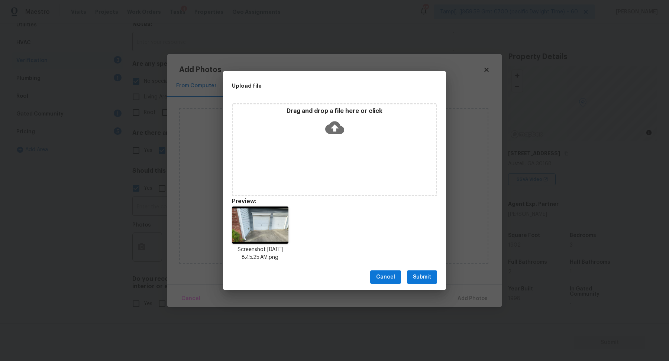
click at [428, 281] on span "Submit" at bounding box center [422, 277] width 18 height 9
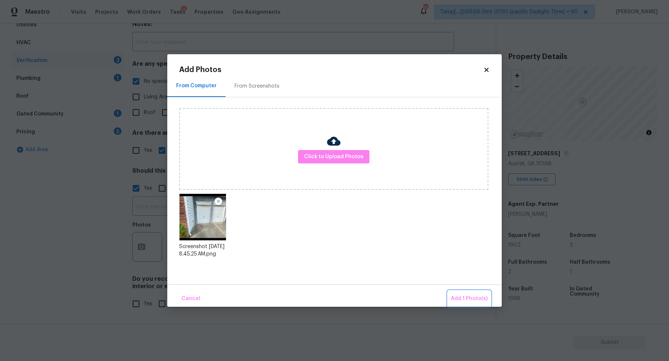
click at [453, 295] on span "Add 1 Photo(s)" at bounding box center [469, 298] width 37 height 9
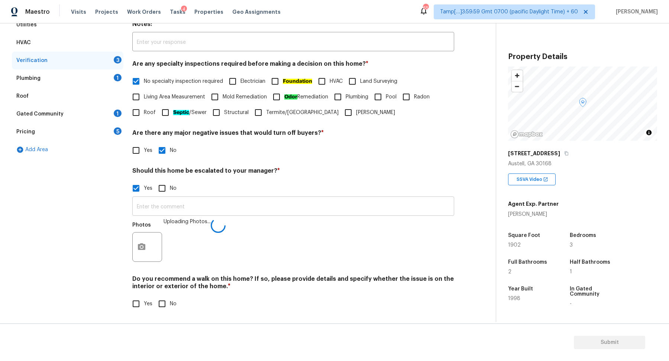
click at [219, 202] on input "text" at bounding box center [293, 206] width 322 height 17
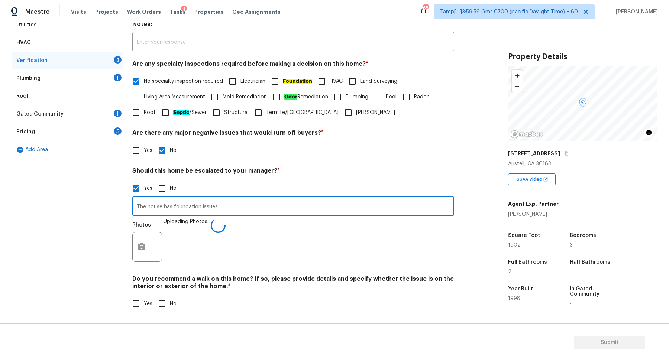
type input "The house has foundation issues."
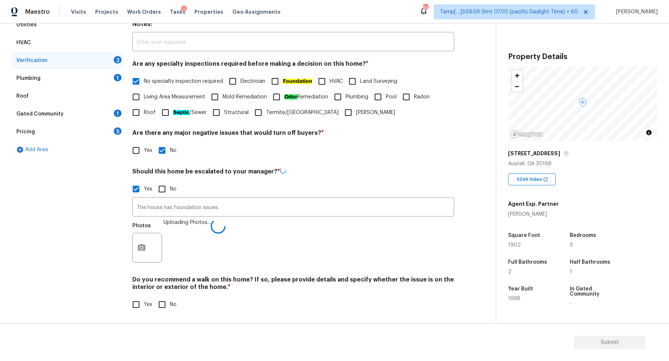
click at [314, 191] on div "Yes No" at bounding box center [293, 189] width 322 height 16
click at [152, 301] on div "Yes No" at bounding box center [293, 304] width 322 height 16
click at [160, 301] on input "No" at bounding box center [162, 304] width 16 height 16
checkbox input "true"
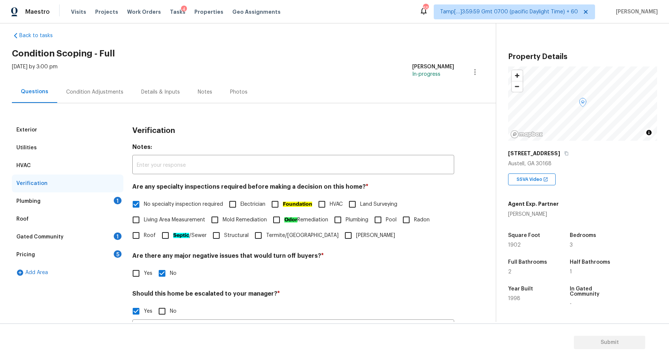
scroll to position [0, 0]
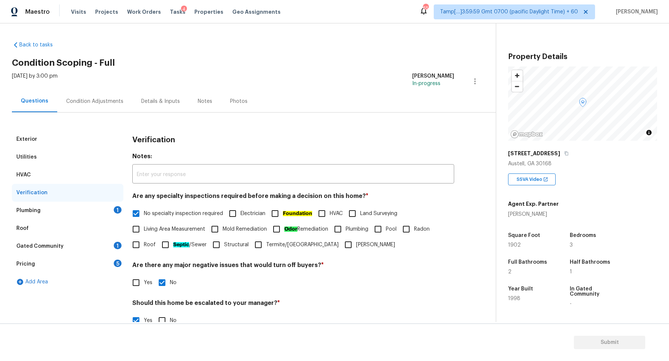
click at [109, 210] on div "Plumbing 1" at bounding box center [67, 211] width 111 height 18
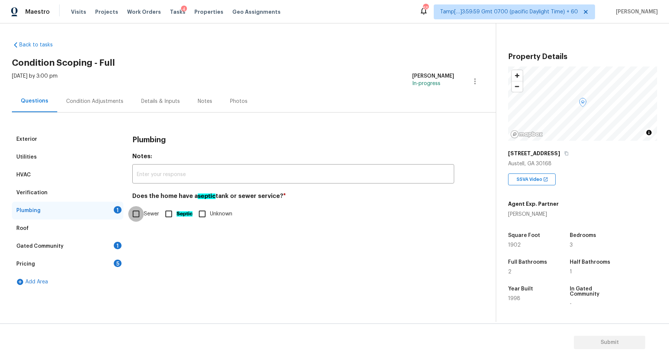
click at [143, 217] on input "Sewer" at bounding box center [136, 214] width 16 height 16
checkbox input "true"
click at [91, 262] on div "Pricing 5" at bounding box center [67, 264] width 111 height 18
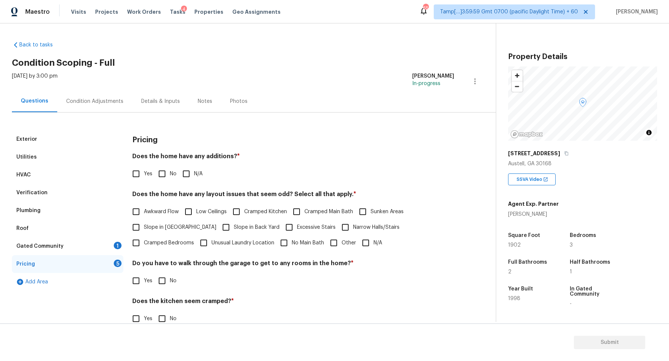
click at [100, 247] on div "Gated Community 1" at bounding box center [67, 246] width 111 height 18
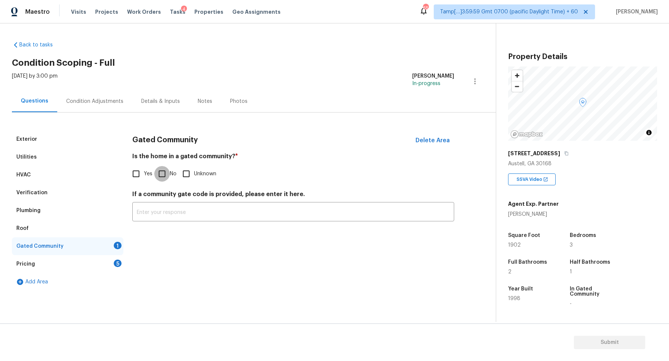
click at [155, 166] on input "No" at bounding box center [162, 174] width 16 height 16
checkbox input "true"
click at [101, 266] on div "Pricing 5" at bounding box center [67, 264] width 111 height 18
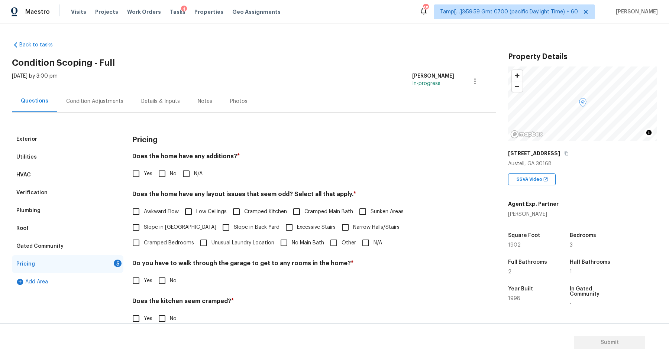
click at [165, 172] on input "No" at bounding box center [162, 174] width 16 height 16
checkbox input "true"
click at [157, 224] on span "Slope in Front Yard" at bounding box center [180, 228] width 72 height 8
click at [144, 224] on input "Slope in Front Yard" at bounding box center [136, 228] width 16 height 16
checkbox input "true"
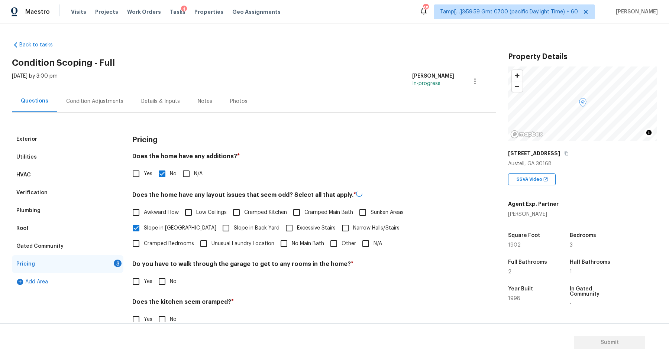
click at [234, 224] on span "Slope in Back Yard" at bounding box center [257, 228] width 46 height 8
click at [218, 224] on input "Slope in Back Yard" at bounding box center [226, 228] width 16 height 16
checkbox input "true"
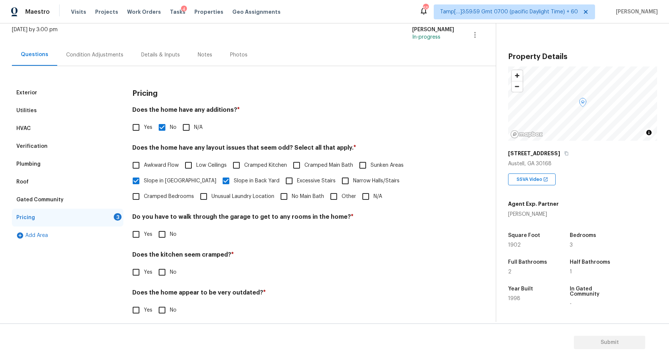
scroll to position [53, 0]
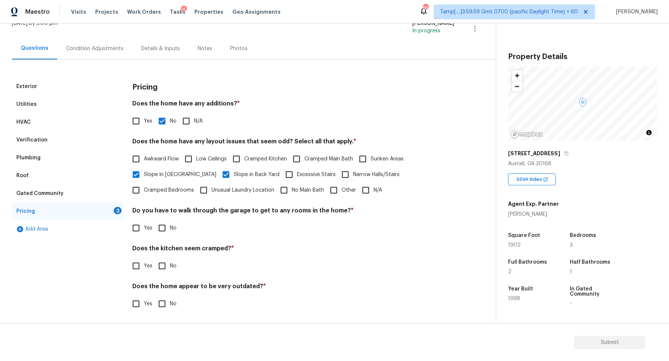
click at [163, 234] on input "No" at bounding box center [162, 228] width 16 height 16
checkbox input "true"
click at [154, 258] on input "No" at bounding box center [162, 266] width 16 height 16
checkbox input "true"
click at [154, 297] on input "No" at bounding box center [162, 305] width 16 height 16
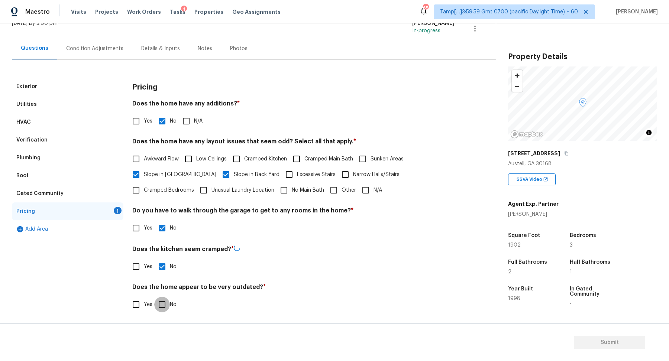
checkbox input "true"
click at [91, 49] on div "Condition Adjustments" at bounding box center [94, 48] width 57 height 7
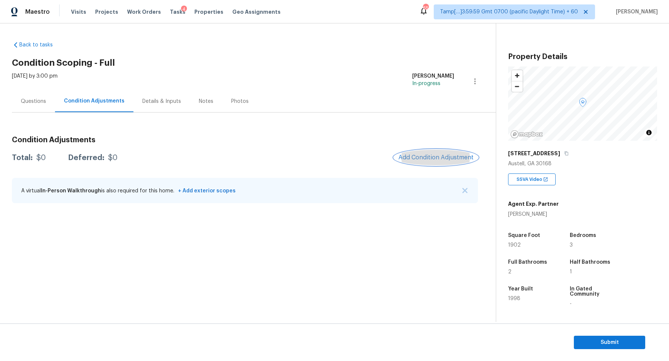
click at [443, 153] on button "Add Condition Adjustment" at bounding box center [436, 158] width 84 height 16
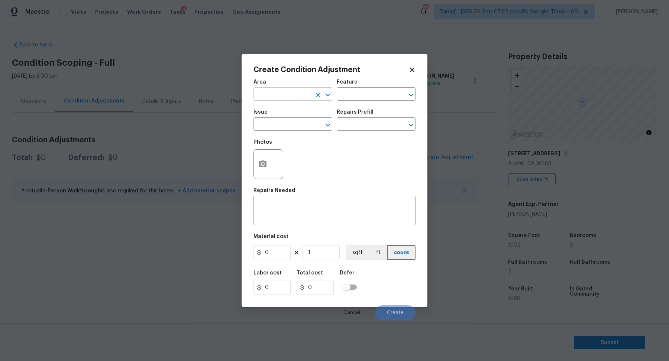
click at [283, 91] on input "text" at bounding box center [282, 95] width 58 height 12
click at [288, 126] on li "Interior Overall" at bounding box center [292, 123] width 79 height 12
type input "Interior Overall"
click at [288, 126] on input "text" at bounding box center [282, 125] width 58 height 12
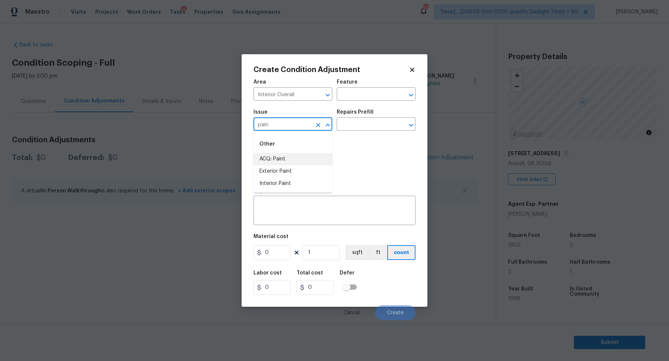
click at [269, 158] on li "ACQ: Paint" at bounding box center [292, 159] width 79 height 12
type input "ACQ: Paint"
click at [374, 119] on input "text" at bounding box center [366, 125] width 58 height 12
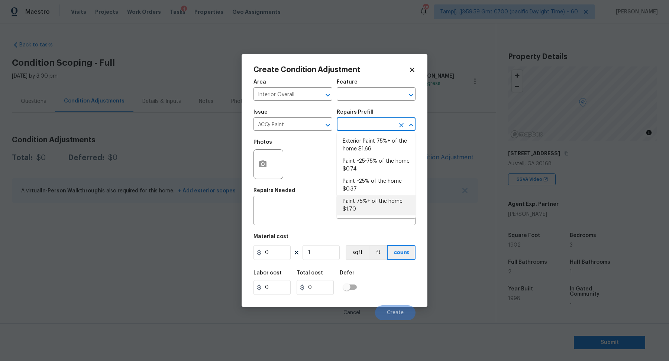
click at [366, 201] on li "Paint 75%+ of the home $1.70" at bounding box center [376, 205] width 79 height 20
type input "Acquisition"
type textarea "Acquisition Scope: 75%+ of the home will likely require interior paint"
type input "1.7"
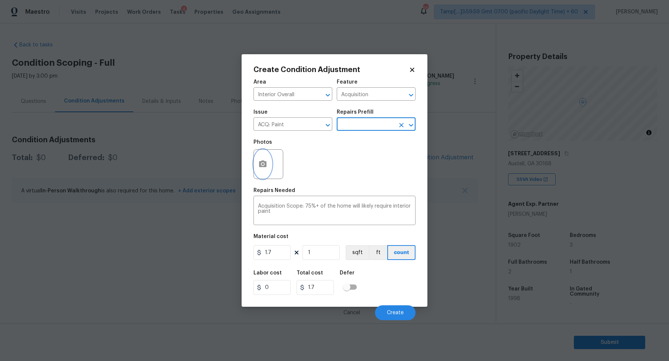
click at [263, 172] on button "button" at bounding box center [263, 164] width 18 height 29
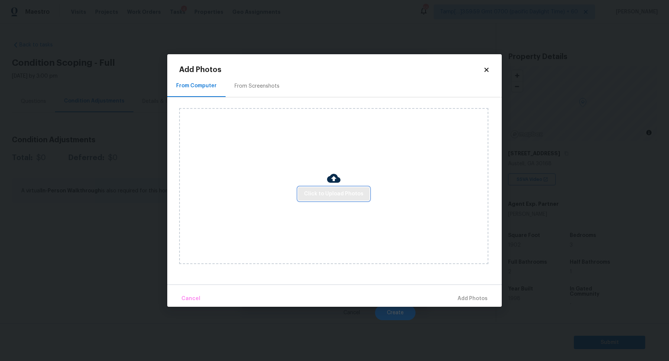
click at [332, 196] on span "Click to Upload Photos" at bounding box center [333, 193] width 59 height 9
click at [266, 96] on div "From Screenshots" at bounding box center [256, 86] width 63 height 22
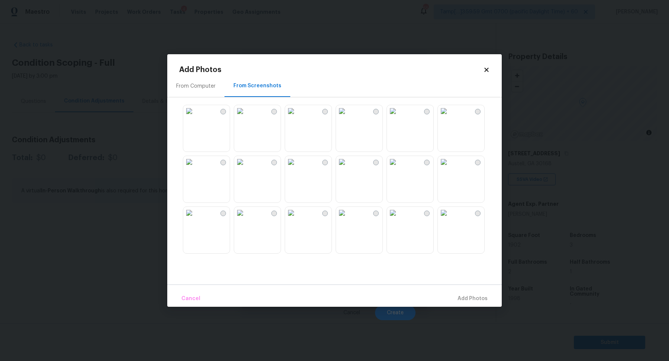
click at [348, 117] on img at bounding box center [342, 111] width 12 height 12
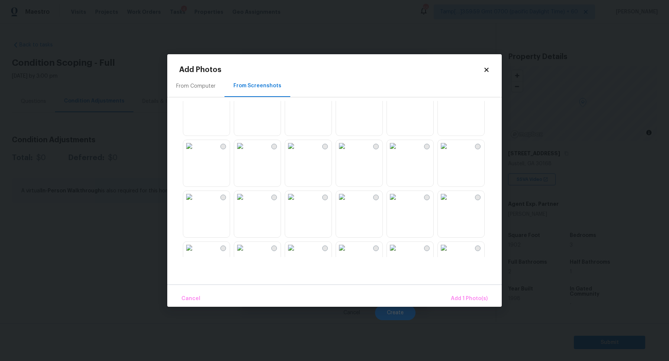
click at [398, 101] on img at bounding box center [393, 95] width 12 height 12
click at [450, 145] on img at bounding box center [444, 139] width 12 height 12
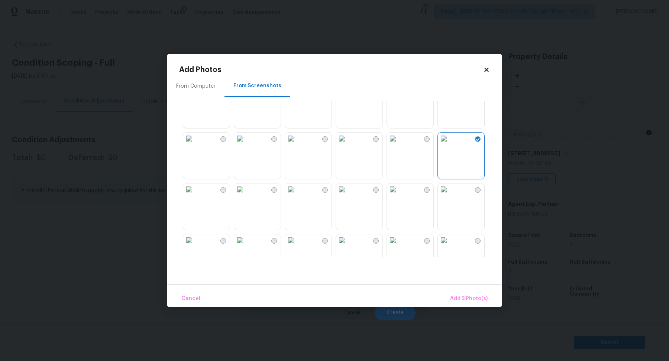
click at [281, 173] on div at bounding box center [340, 179] width 322 height 156
click at [246, 145] on img at bounding box center [240, 139] width 12 height 12
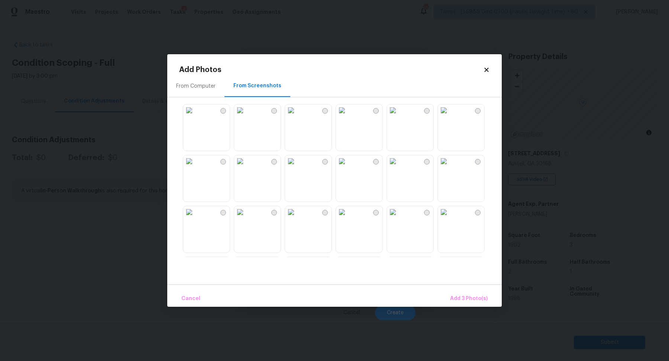
scroll to position [436, 0]
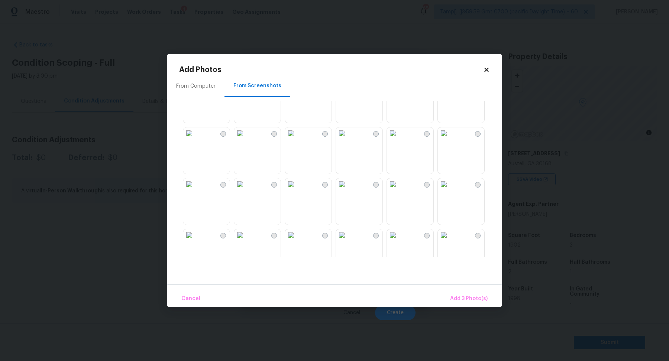
click at [297, 190] on img at bounding box center [291, 184] width 12 height 12
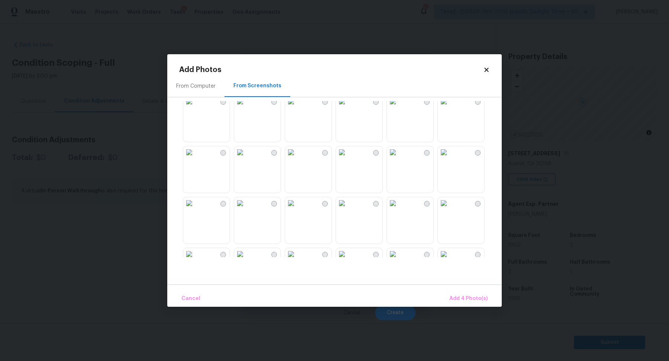
scroll to position [619, 0]
click at [195, 160] on img at bounding box center [189, 154] width 12 height 12
click at [462, 297] on span "Add 5 Photo(s)" at bounding box center [469, 298] width 38 height 9
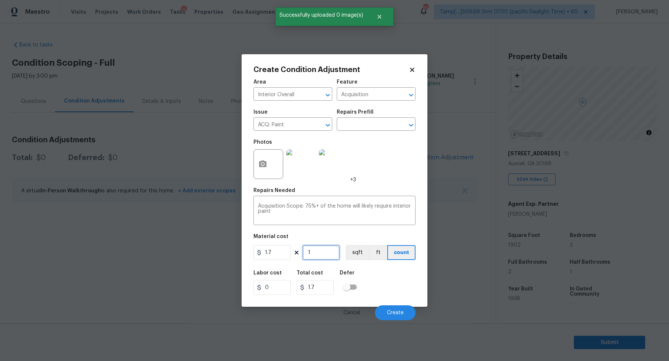
click at [337, 256] on input "1" at bounding box center [320, 252] width 37 height 15
type input "19"
type input "32.3"
type input "190"
type input "323"
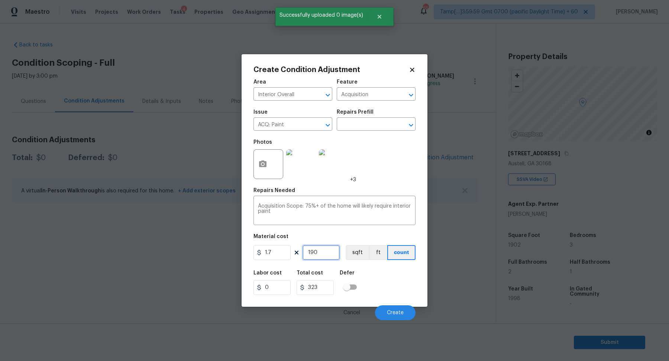
type input "1902"
type input "3233.4"
type input "1902"
click at [386, 307] on button "Create" at bounding box center [395, 312] width 40 height 15
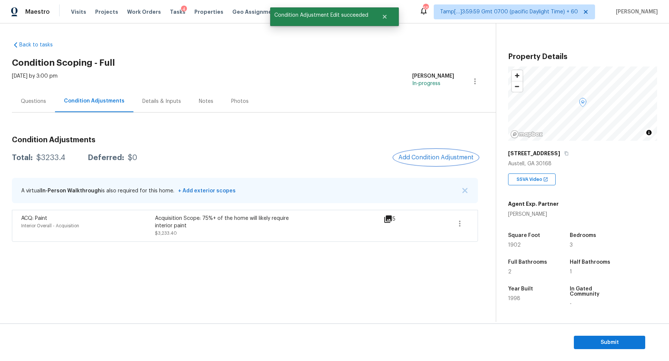
click at [428, 157] on span "Add Condition Adjustment" at bounding box center [435, 157] width 75 height 7
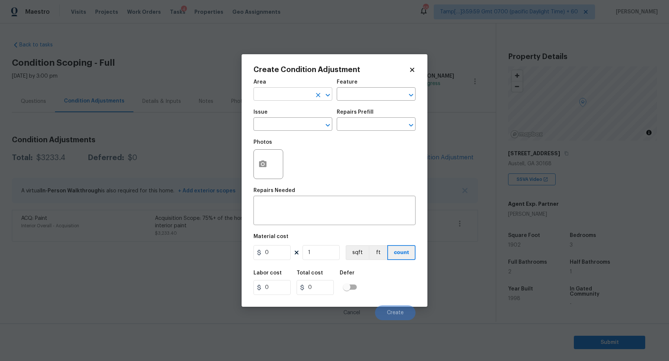
click at [277, 93] on input "text" at bounding box center [282, 95] width 58 height 12
click at [297, 122] on li "Interior Overall" at bounding box center [292, 123] width 79 height 12
type input "Interior Overall"
click at [297, 122] on input "text" at bounding box center [282, 125] width 58 height 12
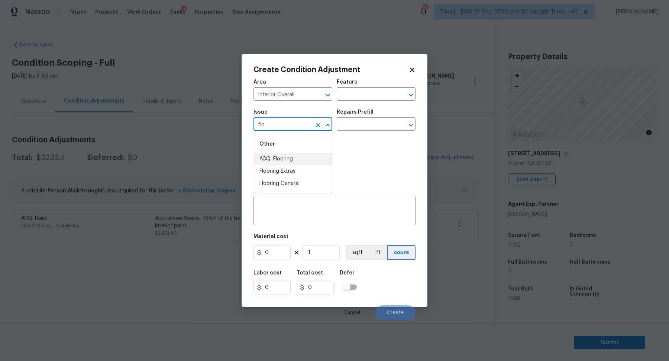
click at [298, 157] on li "ACQ: Flooring" at bounding box center [292, 159] width 79 height 12
type input "ACQ: Flooring"
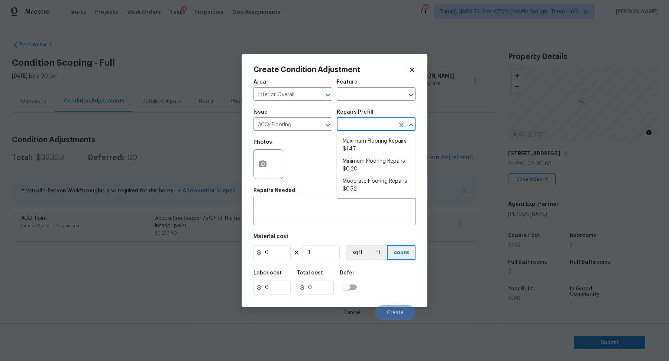
click at [383, 119] on input "text" at bounding box center [366, 125] width 58 height 12
click at [385, 152] on ul "Maximum Flooring Repairs $1.47 Minimum Flooring Repairs $0.20 Moderate Flooring…" at bounding box center [376, 165] width 79 height 66
click at [385, 152] on li "Maximum Flooring Repairs $1.47" at bounding box center [376, 145] width 79 height 20
type input "Acquisition"
type textarea "Acquisition Scope: Maximum flooring repairs"
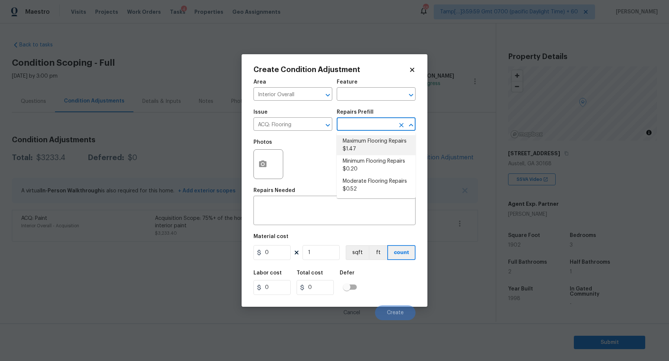
type input "1.47"
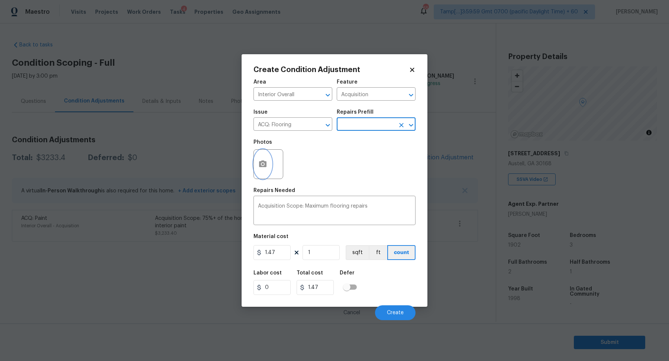
click at [264, 165] on icon "button" at bounding box center [262, 163] width 7 height 7
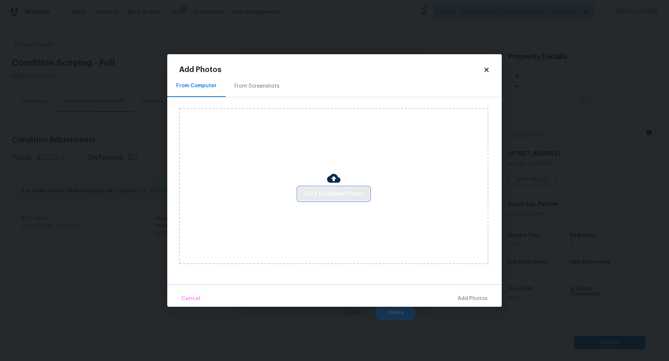
click at [350, 192] on span "Click to Upload Photos" at bounding box center [333, 193] width 59 height 9
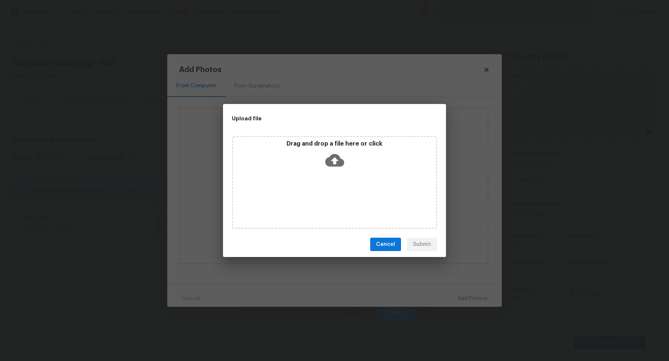
click at [350, 176] on div "Drag and drop a file here or click" at bounding box center [334, 182] width 205 height 93
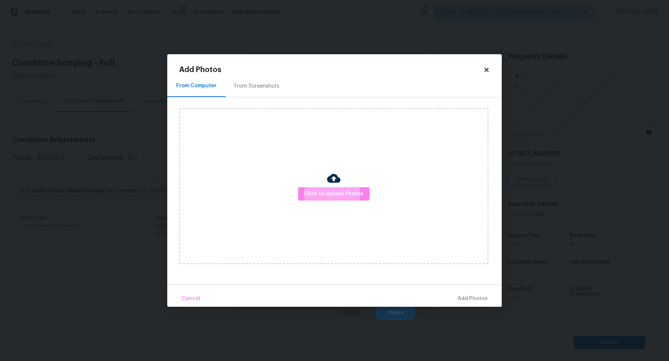
click at [243, 87] on div "From Screenshots" at bounding box center [256, 85] width 45 height 7
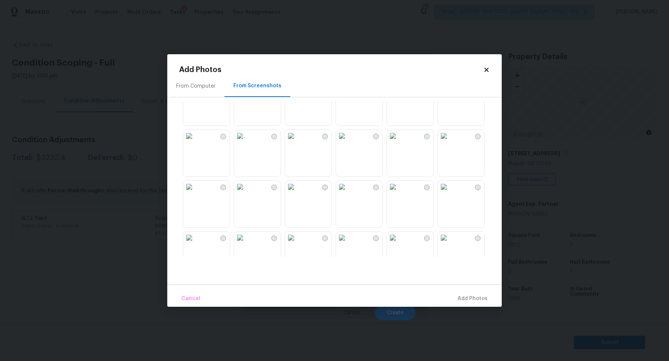
scroll to position [286, 0]
click at [399, 136] on img at bounding box center [393, 130] width 12 height 12
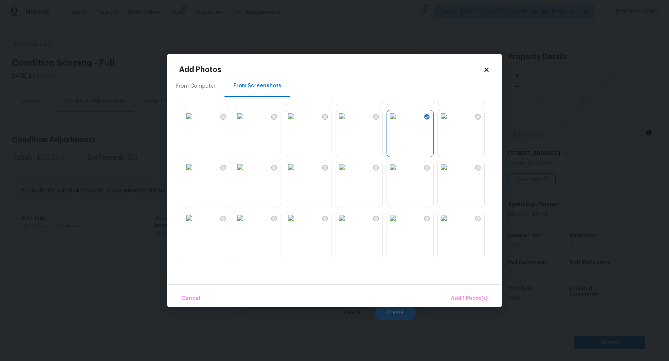
scroll to position [301, 0]
click at [246, 172] on img at bounding box center [240, 166] width 12 height 12
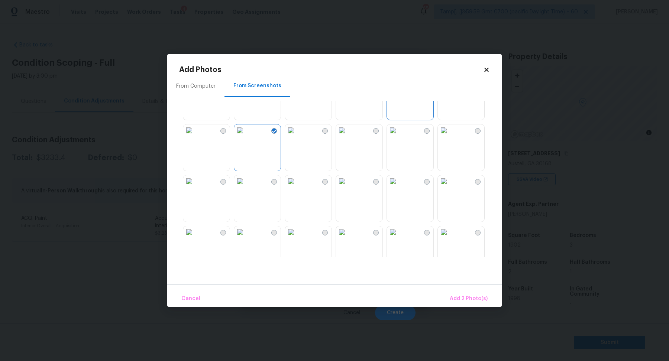
click at [297, 136] on img at bounding box center [291, 130] width 12 height 12
click at [297, 187] on img at bounding box center [291, 181] width 12 height 12
click at [450, 136] on img at bounding box center [444, 130] width 12 height 12
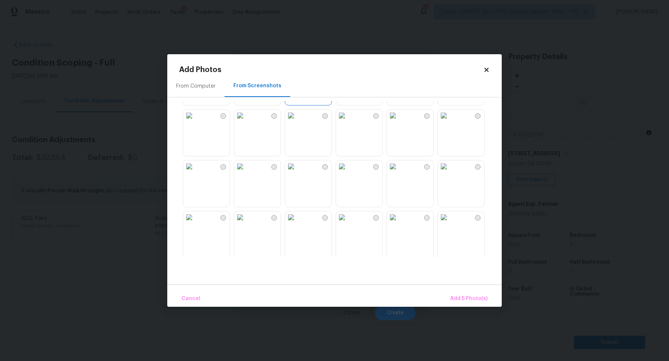
click at [348, 121] on img at bounding box center [342, 116] width 12 height 12
click at [450, 172] on img at bounding box center [444, 166] width 12 height 12
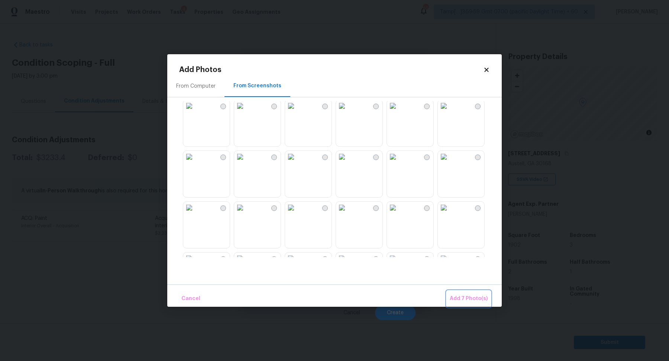
click at [464, 298] on span "Add 7 Photo(s)" at bounding box center [469, 298] width 38 height 9
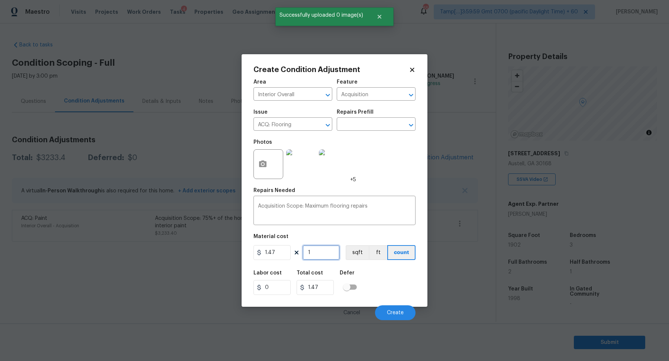
click at [338, 260] on input "1" at bounding box center [320, 252] width 37 height 15
type input "19"
type input "27.93"
type input "190"
type input "279.3"
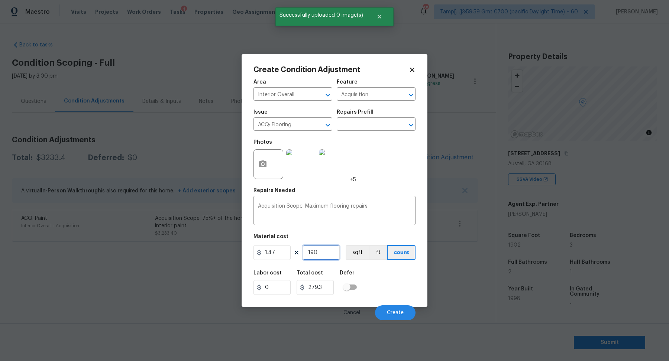
type input "1902"
type input "2795.94"
type input "1902"
click at [405, 304] on div "Cancel Create" at bounding box center [334, 309] width 162 height 21
click at [401, 308] on button "Create" at bounding box center [395, 312] width 40 height 15
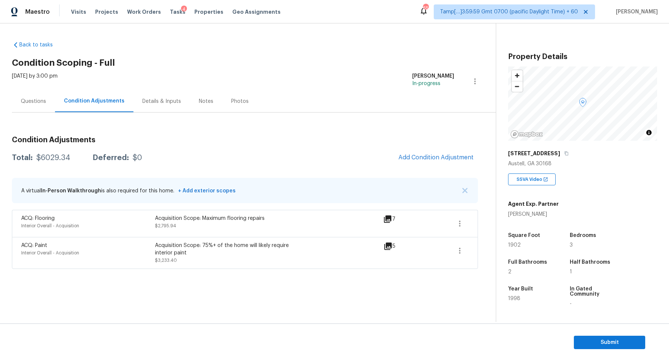
click at [436, 145] on div "Condition Adjustments Total: $6029.34 Deferred: $0 Add Condition Adjustment A v…" at bounding box center [245, 199] width 466 height 139
click at [435, 147] on div "Condition Adjustments Total: $6029.34 Deferred: $0 Add Condition Adjustment A v…" at bounding box center [245, 199] width 466 height 139
click at [432, 155] on span "Add Condition Adjustment" at bounding box center [435, 157] width 75 height 7
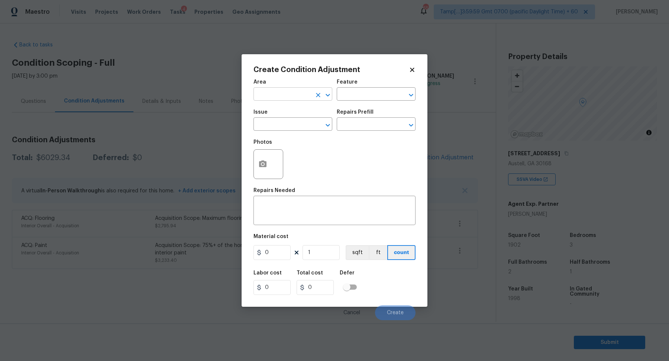
click at [280, 96] on input "text" at bounding box center [282, 95] width 58 height 12
click at [288, 128] on li "Interior Overall" at bounding box center [292, 123] width 79 height 12
type input "Interior Overall"
click at [288, 128] on input "text" at bounding box center [282, 125] width 58 height 12
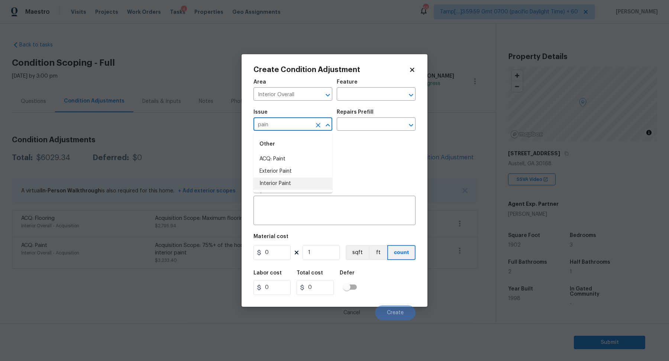
click at [261, 180] on li "Interior Paint" at bounding box center [292, 184] width 79 height 12
type input "Interior Paint"
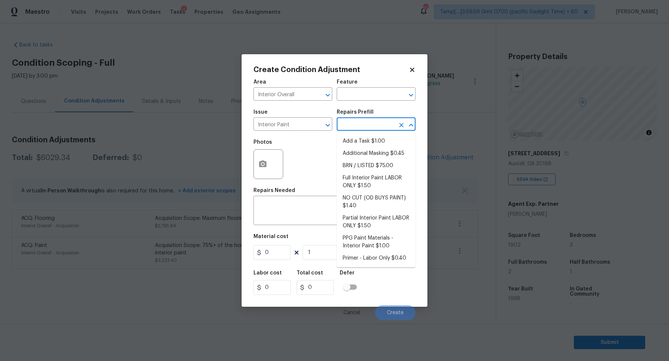
click at [371, 128] on input "text" at bounding box center [366, 125] width 58 height 12
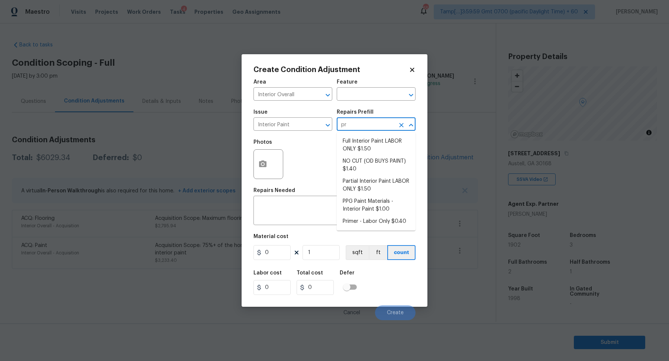
type input "pri"
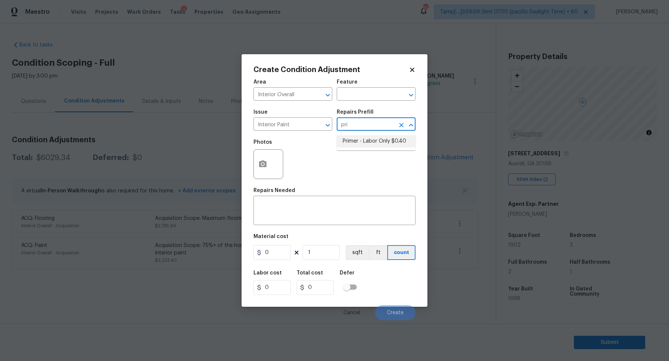
click at [379, 134] on ul "Primer - Labor Only $0.40" at bounding box center [376, 141] width 79 height 18
click at [371, 145] on li "Primer - Labor Only $0.40" at bounding box center [376, 141] width 79 height 12
type input "Overall Paint"
type textarea "Interior primer - PRIMER PROVIDED BY OPENDOOR - All nails, screws, drywall anch…"
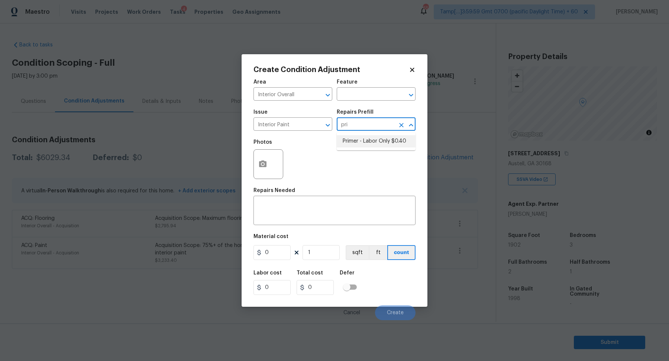
type input "0.4"
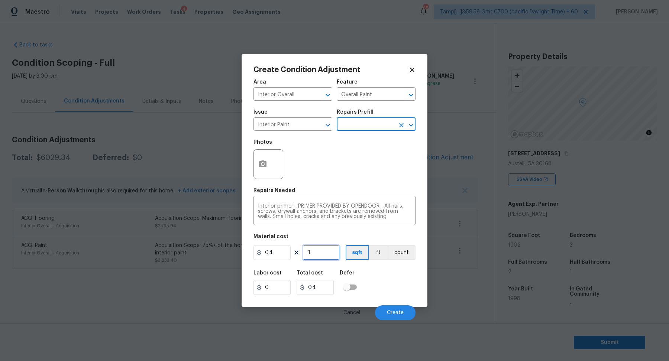
click at [324, 250] on input "1" at bounding box center [320, 252] width 37 height 15
type input "19"
type input "7.6"
type input "190"
type input "76"
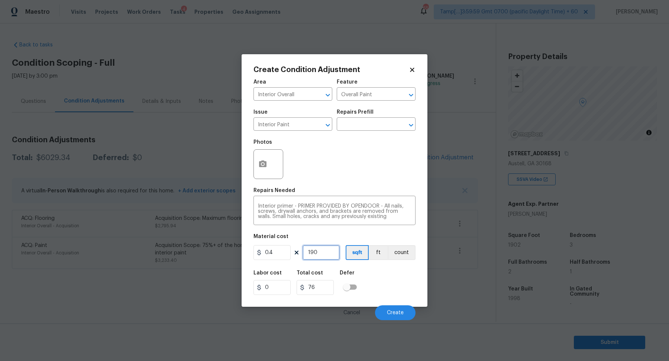
type input "1902"
type input "760.8"
type input "1902"
click at [391, 309] on button "Create" at bounding box center [395, 312] width 40 height 15
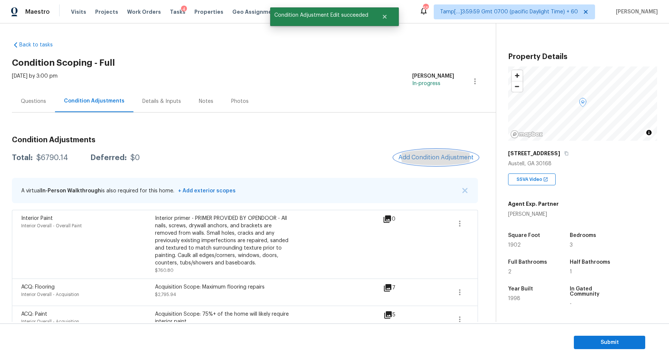
click at [423, 158] on span "Add Condition Adjustment" at bounding box center [435, 157] width 75 height 7
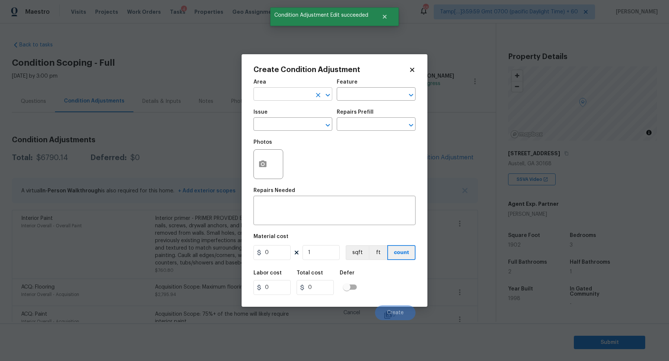
click at [281, 96] on input "text" at bounding box center [282, 95] width 58 height 12
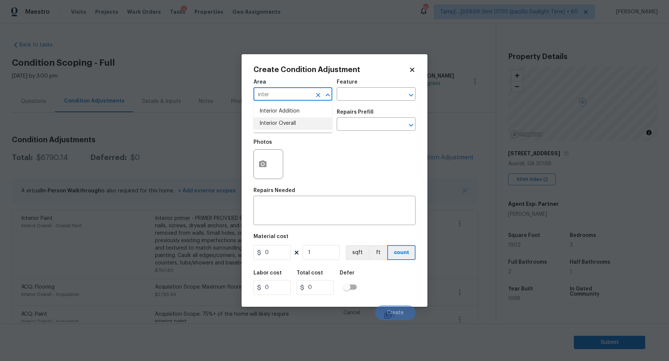
click at [289, 127] on li "Interior Overall" at bounding box center [292, 123] width 79 height 12
type input "Interior Overall"
click at [289, 127] on input "text" at bounding box center [282, 125] width 58 height 12
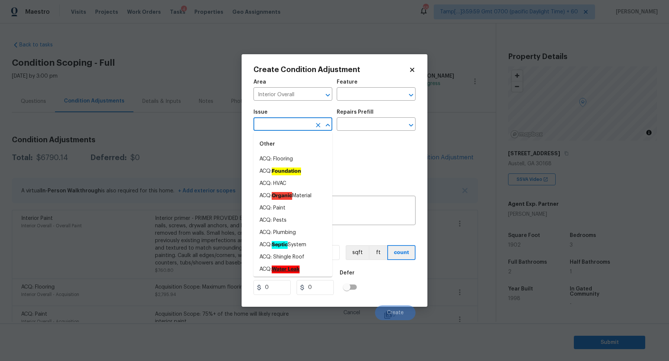
click at [370, 161] on div "Photos" at bounding box center [334, 159] width 162 height 48
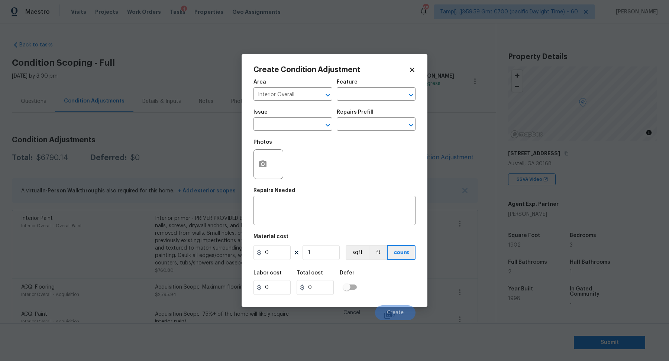
click at [272, 163] on div at bounding box center [268, 164] width 30 height 30
click at [265, 164] on icon "button" at bounding box center [262, 163] width 7 height 7
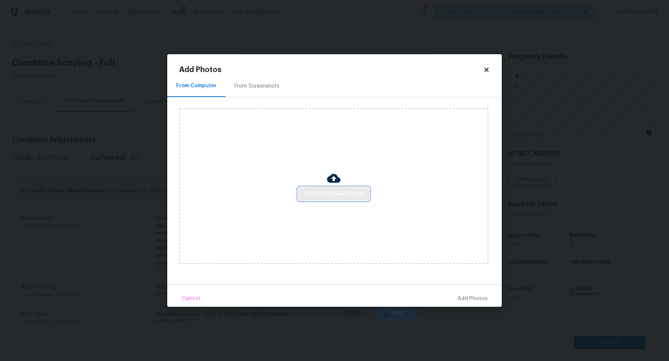
click at [318, 191] on span "Click to Upload Photos" at bounding box center [333, 193] width 59 height 9
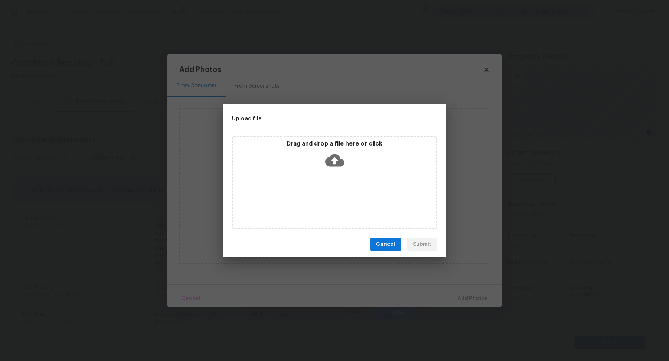
click at [332, 172] on div "Drag and drop a file here or click" at bounding box center [334, 182] width 205 height 93
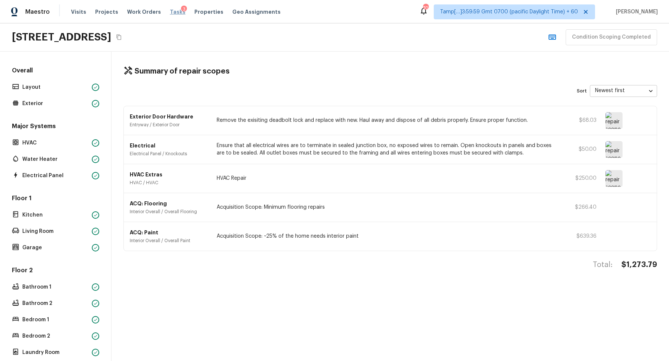
click at [170, 12] on span "Tasks" at bounding box center [178, 11] width 16 height 5
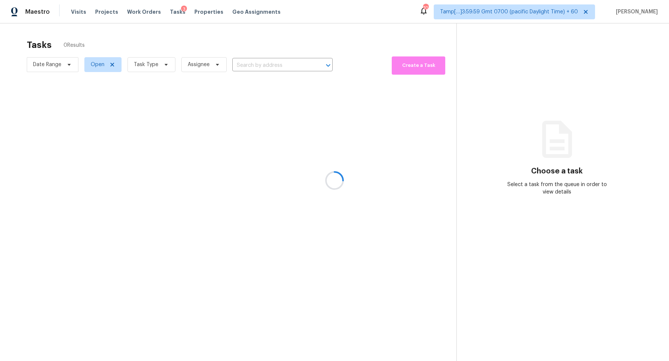
click at [144, 65] on div at bounding box center [334, 180] width 669 height 361
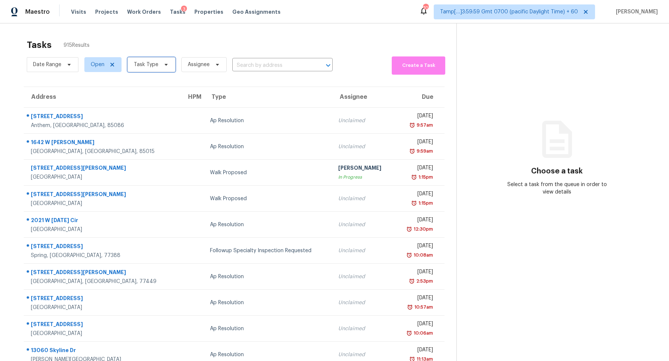
click at [142, 68] on span "Task Type" at bounding box center [151, 64] width 48 height 15
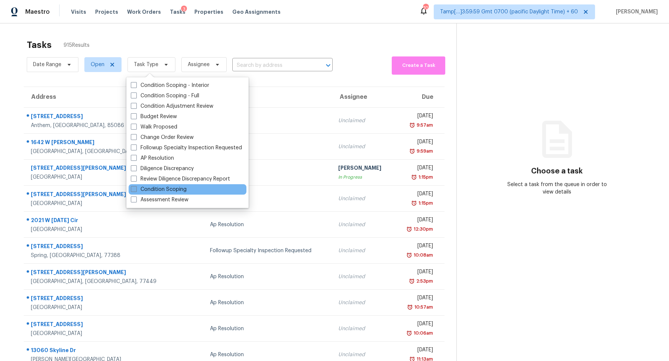
click at [173, 188] on label "Condition Scoping" at bounding box center [159, 189] width 56 height 7
click at [136, 188] on input "Condition Scoping" at bounding box center [133, 188] width 5 height 5
checkbox input "true"
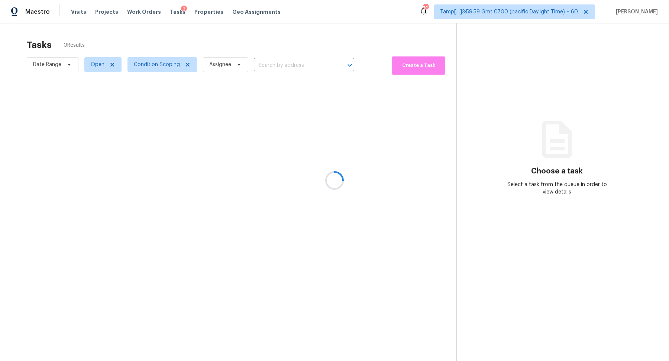
click at [296, 40] on div at bounding box center [334, 180] width 669 height 361
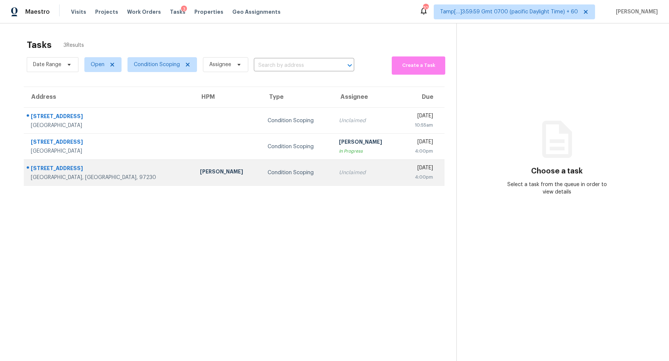
click at [267, 176] on div "Condition Scoping" at bounding box center [296, 172] width 59 height 7
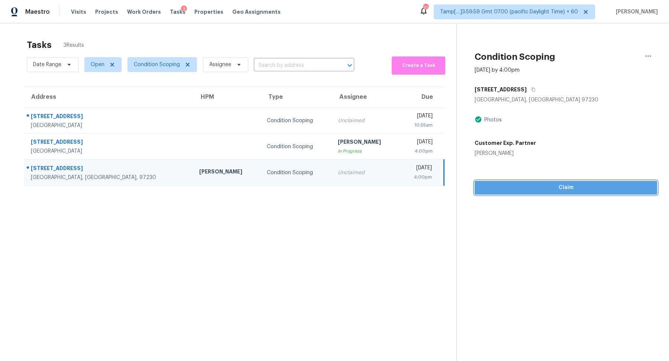
click at [538, 189] on span "Claim" at bounding box center [565, 187] width 171 height 9
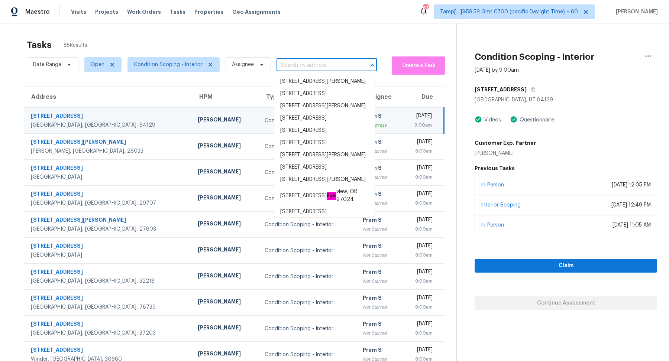
click at [307, 66] on input "text" at bounding box center [316, 66] width 80 height 12
paste input "[STREET_ADDRESS]"
type input "[STREET_ADDRESS]"
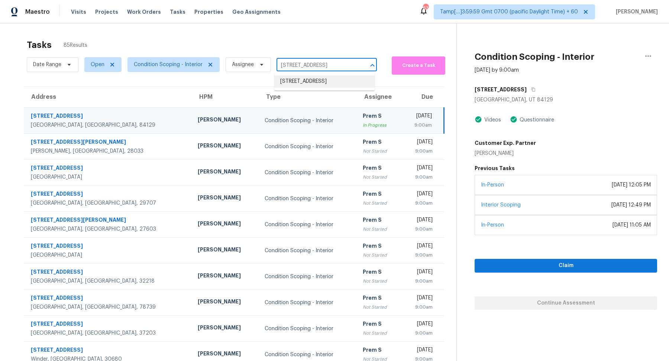
click at [325, 81] on li "[STREET_ADDRESS]" at bounding box center [324, 81] width 100 height 12
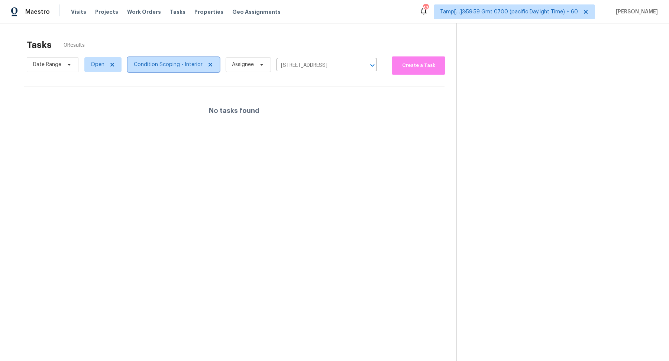
click at [166, 64] on span "Condition Scoping - Interior" at bounding box center [168, 64] width 69 height 7
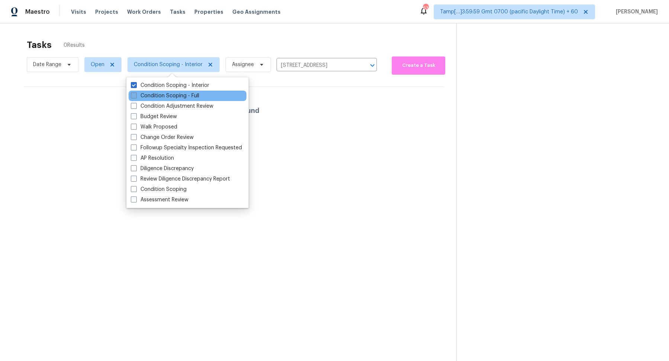
click at [169, 98] on label "Condition Scoping - Full" at bounding box center [165, 95] width 68 height 7
click at [136, 97] on input "Condition Scoping - Full" at bounding box center [133, 94] width 5 height 5
checkbox input "true"
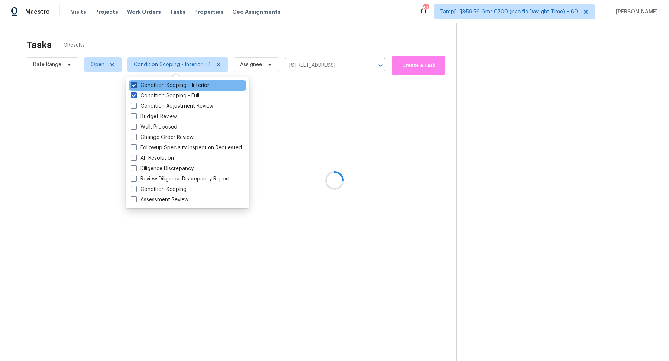
click at [194, 85] on label "Condition Scoping - Interior" at bounding box center [170, 85] width 78 height 7
click at [136, 85] on input "Condition Scoping - Interior" at bounding box center [133, 84] width 5 height 5
checkbox input "false"
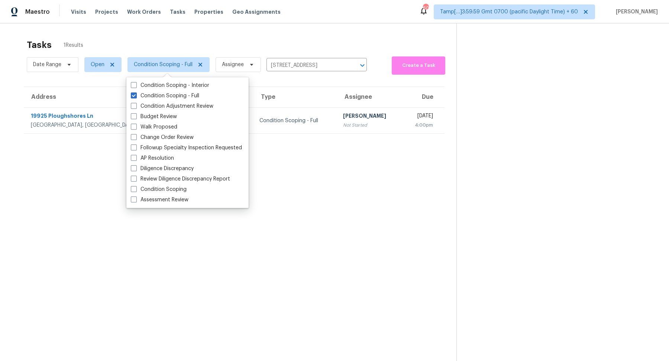
click at [307, 29] on div "Tasks 1 Results Date Range Open Condition Scoping - Full Assignee [STREET_ADDRE…" at bounding box center [334, 203] width 669 height 361
